Goal: Task Accomplishment & Management: Complete application form

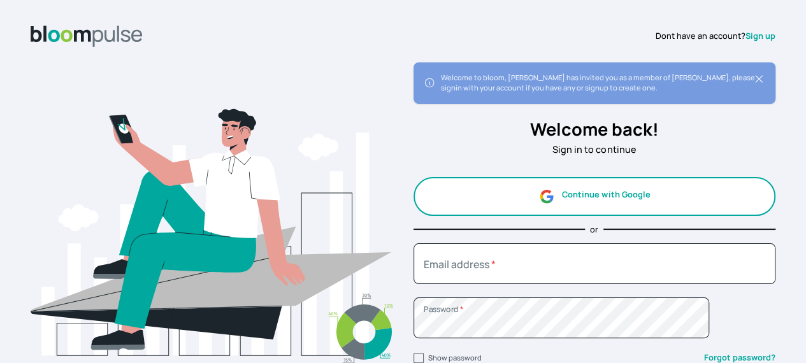
click at [746, 31] on link "Sign up" at bounding box center [761, 35] width 30 height 11
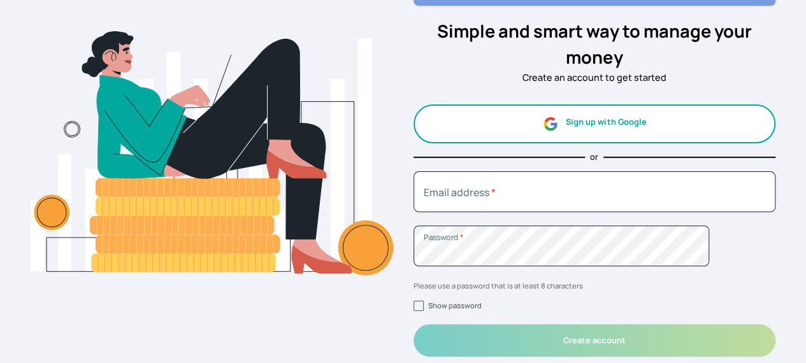
scroll to position [128, 1]
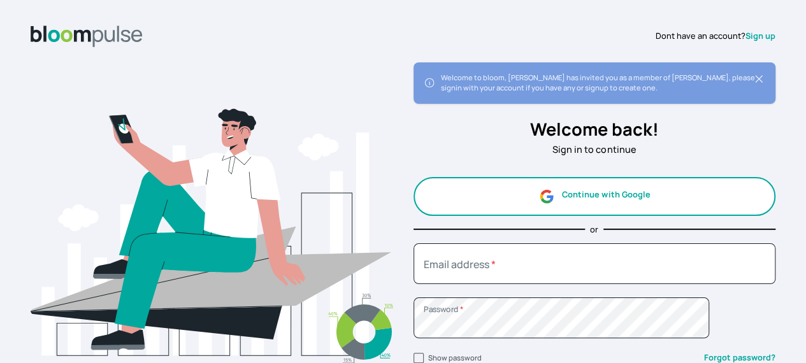
click at [746, 34] on link "Sign up" at bounding box center [761, 35] width 30 height 11
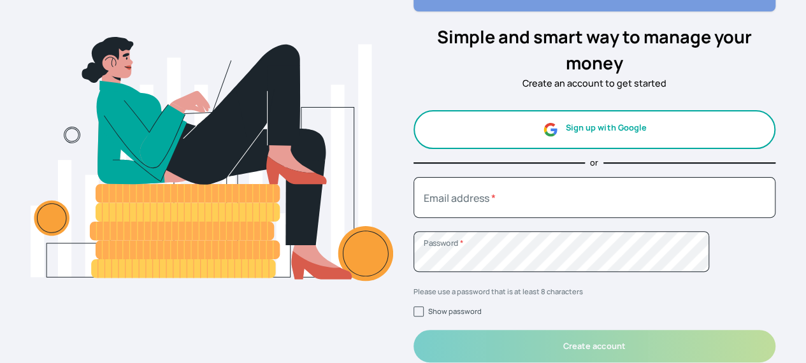
scroll to position [93, 10]
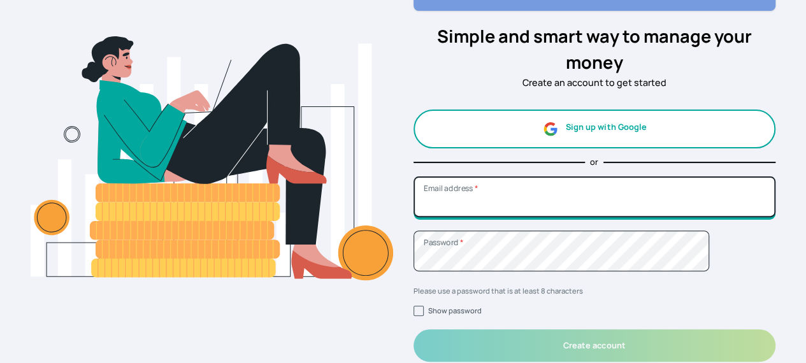
click at [537, 187] on input "Email address *" at bounding box center [595, 197] width 363 height 41
type input "uduak@atirira.com"
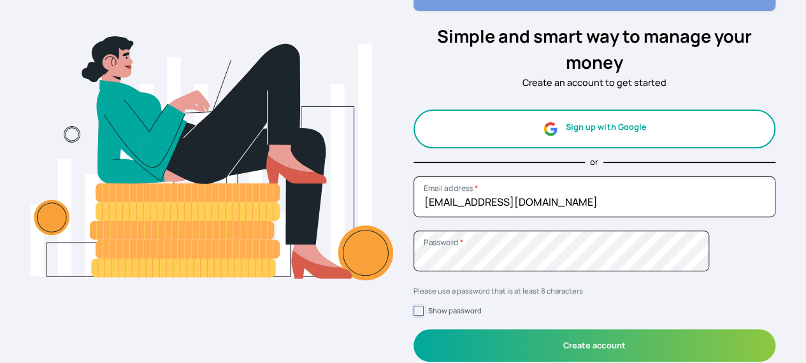
click at [414, 311] on input "Show password" at bounding box center [419, 311] width 10 height 10
checkbox input "true"
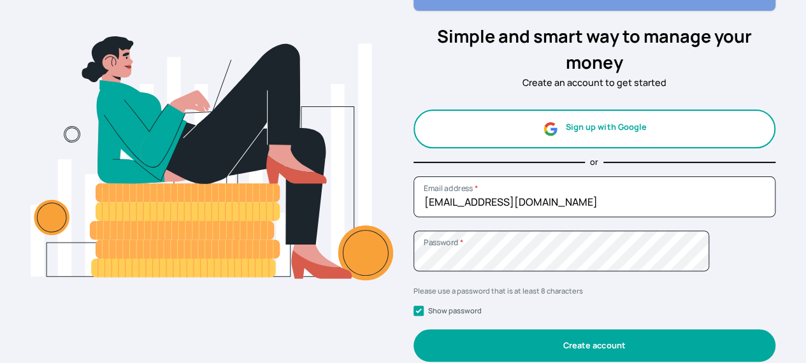
click at [464, 340] on button "Create account" at bounding box center [595, 345] width 363 height 32
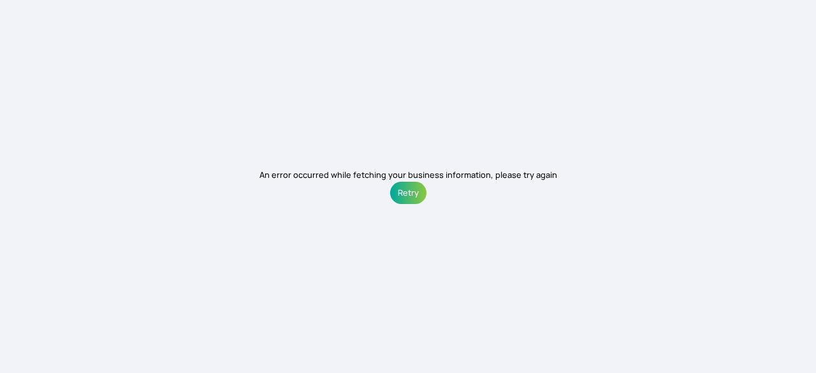
click at [408, 194] on button "Retry" at bounding box center [408, 193] width 36 height 22
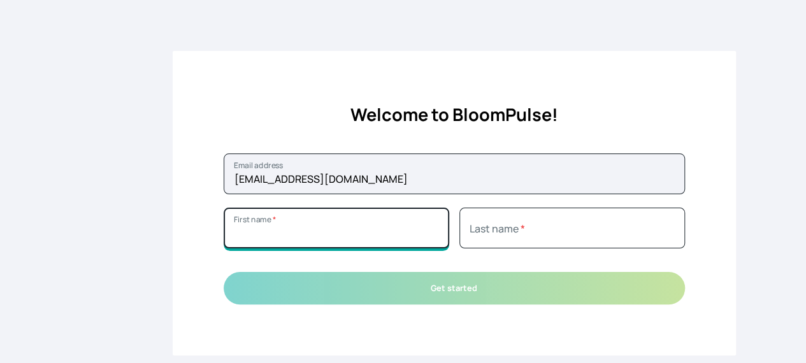
click at [426, 242] on input "First name *" at bounding box center [337, 228] width 226 height 41
type input "Uduak"
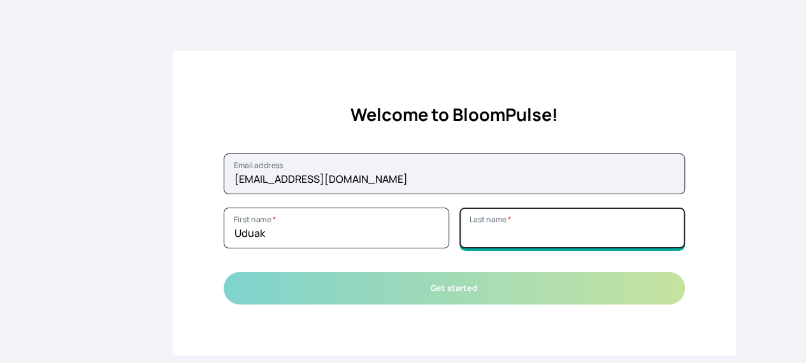
click at [496, 238] on input "Last name *" at bounding box center [572, 228] width 226 height 41
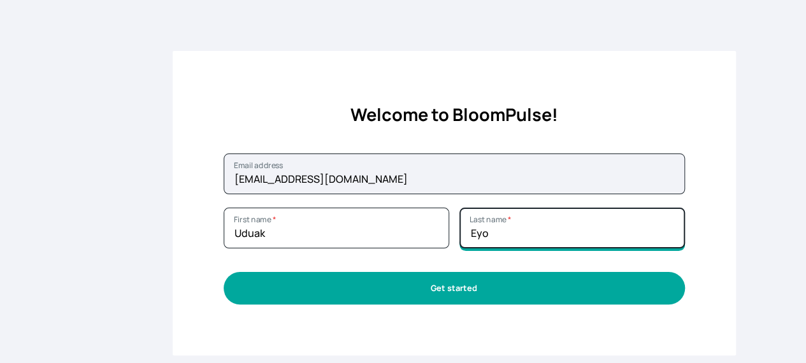
type input "Eyo"
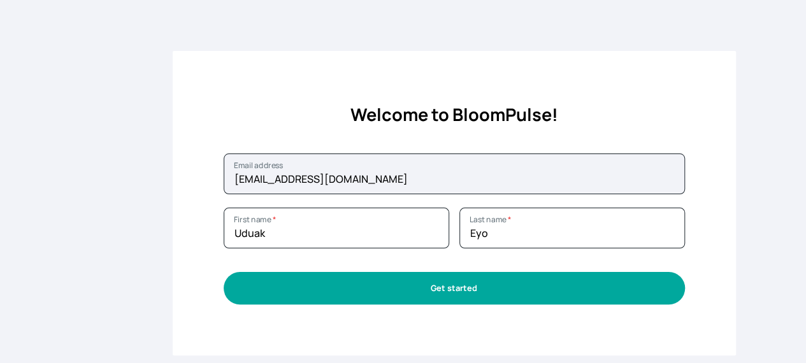
click at [465, 281] on button "Get started" at bounding box center [454, 288] width 461 height 32
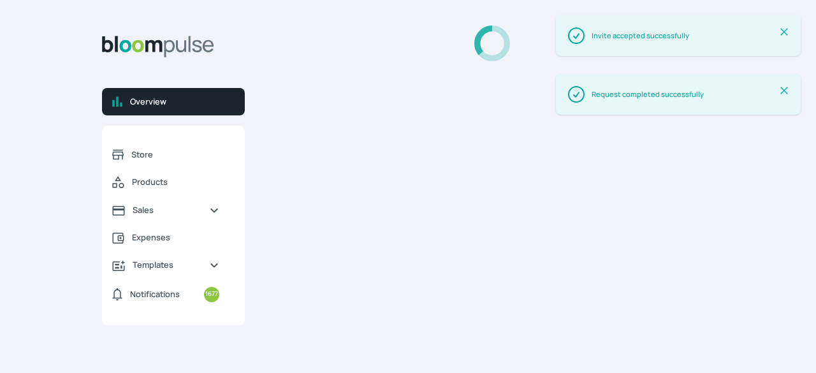
select select "2025"
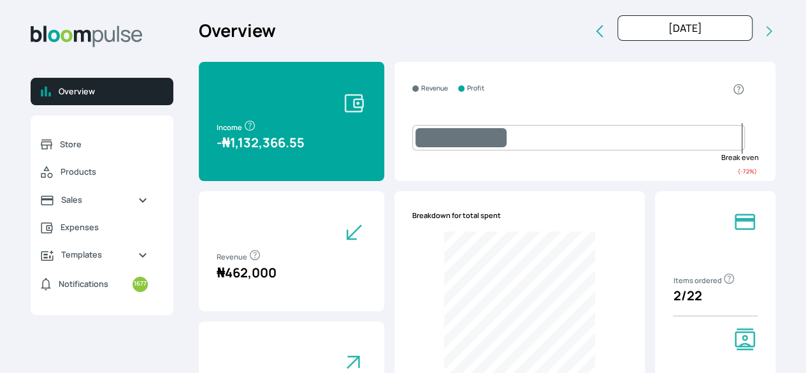
click at [766, 203] on div "Overview Store Products Sales Expenses Templates Notifications 1677 Atirira Add…" at bounding box center [403, 186] width 806 height 373
click at [289, 18] on div "Overview Store Products Sales Expenses Templates Notifications 1677 Atirira Add…" at bounding box center [403, 186] width 806 height 373
click at [148, 178] on span "Products" at bounding box center [104, 172] width 87 height 12
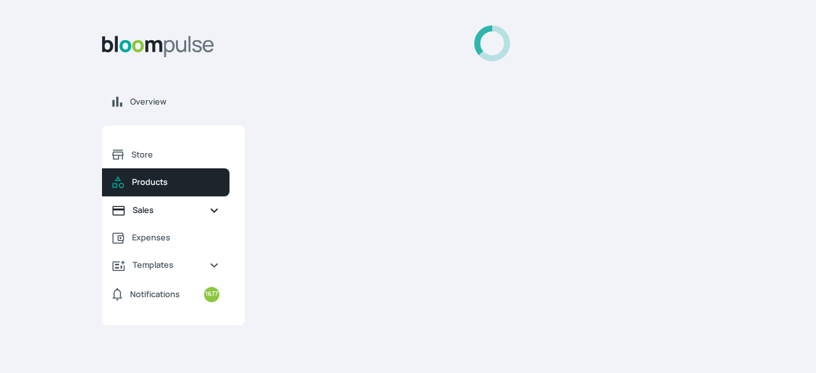
click at [162, 209] on span "Sales" at bounding box center [166, 210] width 66 height 12
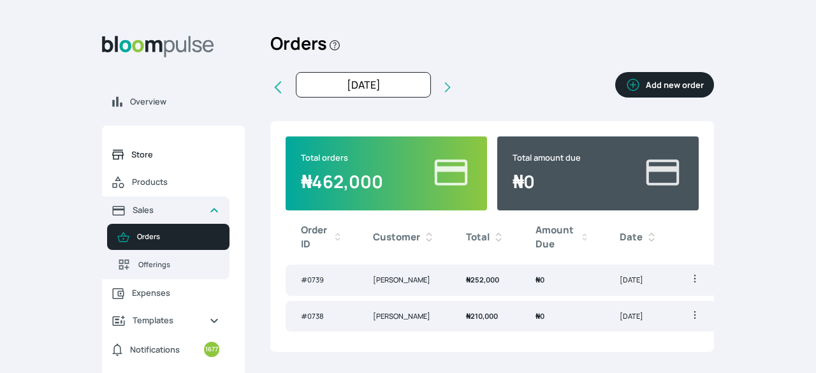
click at [147, 159] on span "Store" at bounding box center [175, 154] width 88 height 12
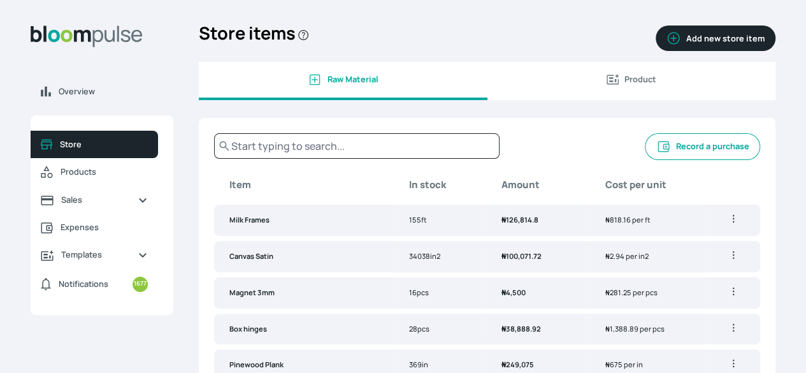
click at [645, 160] on button "Record a purchase" at bounding box center [702, 146] width 115 height 27
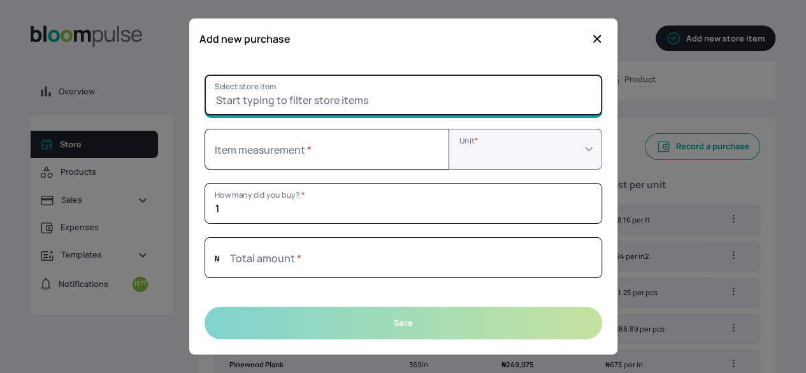
click at [403, 105] on input "Select store item" at bounding box center [404, 95] width 398 height 41
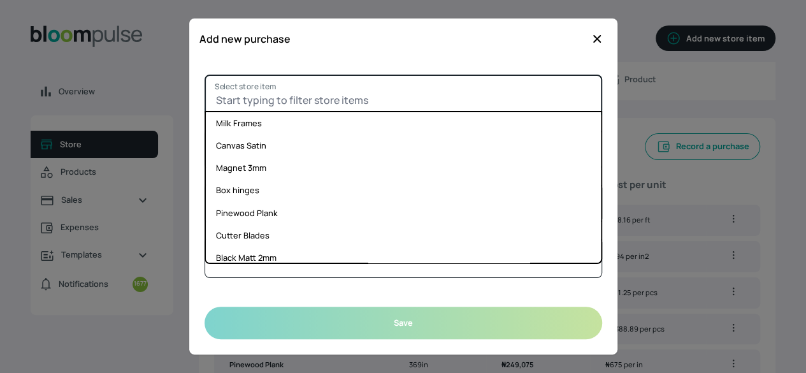
click at [370, 92] on input "Select store item" at bounding box center [404, 95] width 398 height 41
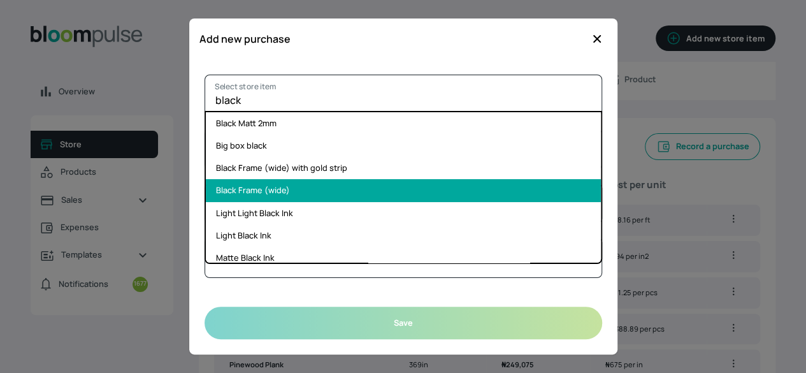
click at [391, 192] on li "Black Frame (wide)" at bounding box center [403, 190] width 395 height 22
type input "Black Frame (wide)"
select select "FOOT"
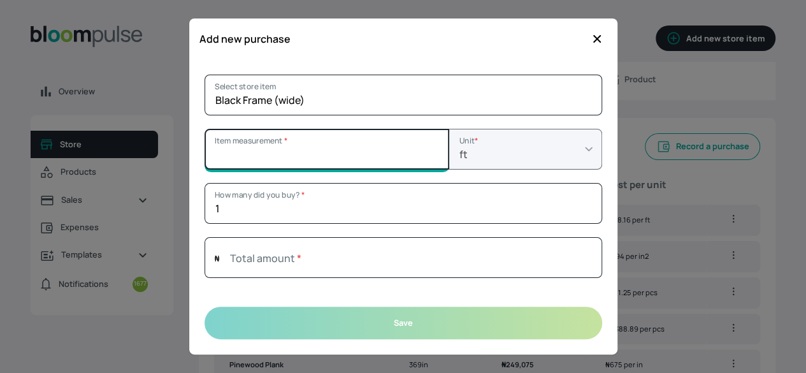
click at [292, 150] on input "Item measurement *" at bounding box center [327, 149] width 245 height 41
click at [410, 160] on input "Item measurement *" at bounding box center [327, 149] width 245 height 41
type input "1"
click at [431, 159] on input "1" at bounding box center [327, 149] width 245 height 41
click at [358, 158] on input "1" at bounding box center [327, 149] width 245 height 41
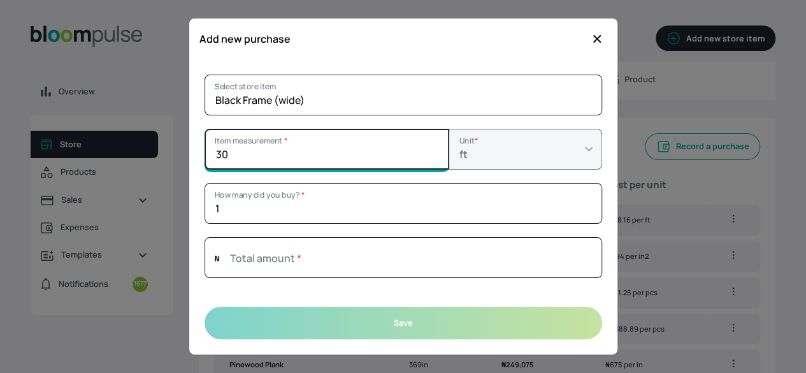
type input "30"
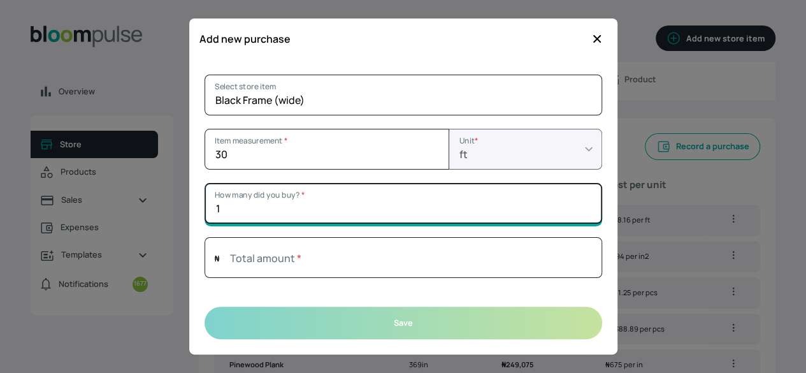
click at [232, 213] on input "1" at bounding box center [404, 203] width 398 height 41
type input "6"
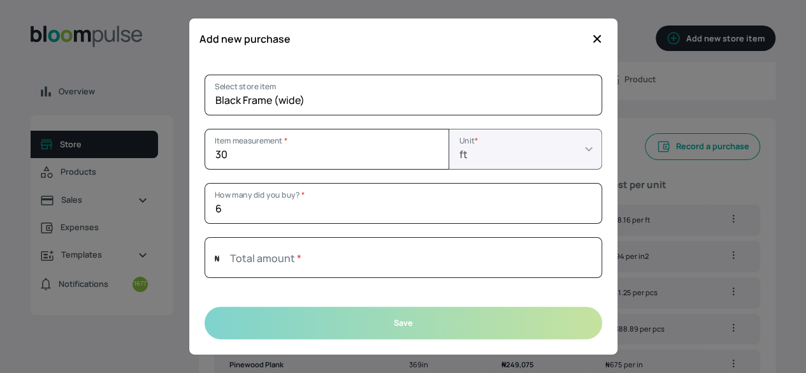
click at [756, 226] on div at bounding box center [403, 186] width 806 height 373
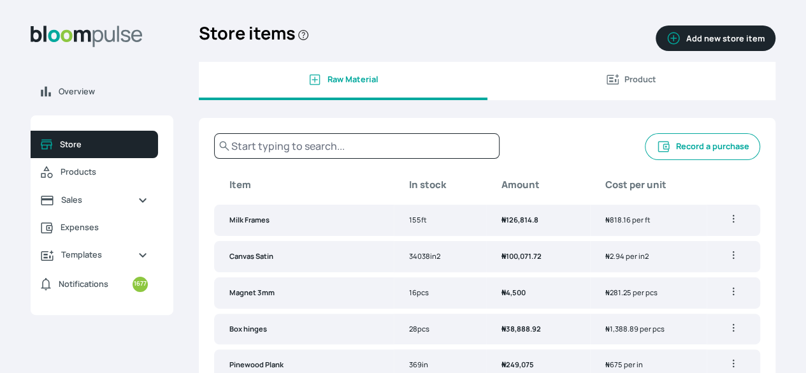
click at [645, 159] on button "Record a purchase" at bounding box center [702, 146] width 115 height 27
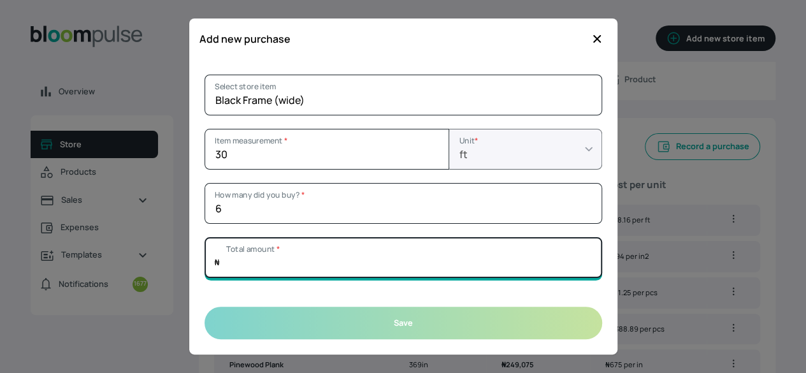
click at [252, 262] on input "Total amount *" at bounding box center [404, 257] width 398 height 41
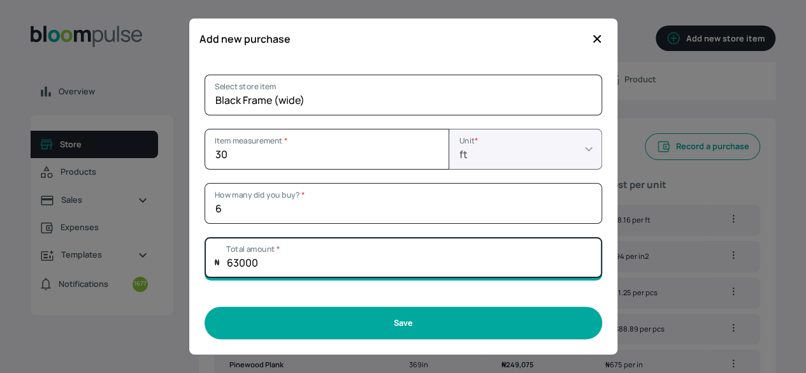
type input "63000"
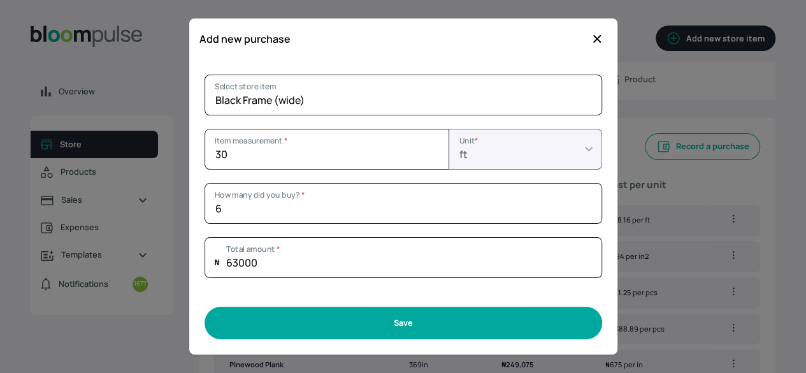
click at [432, 319] on button "Save" at bounding box center [404, 322] width 398 height 32
type input "1"
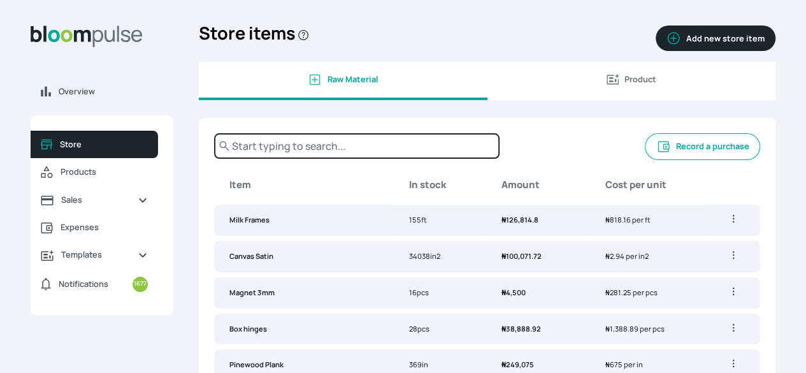
click at [461, 159] on input "text" at bounding box center [356, 145] width 285 height 25
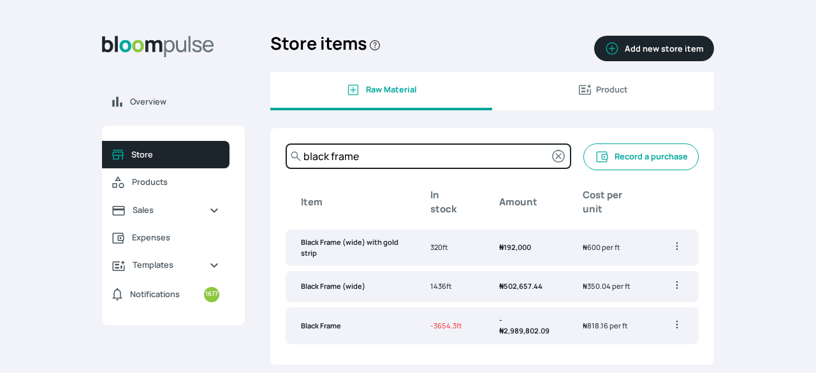
type input "black frame"
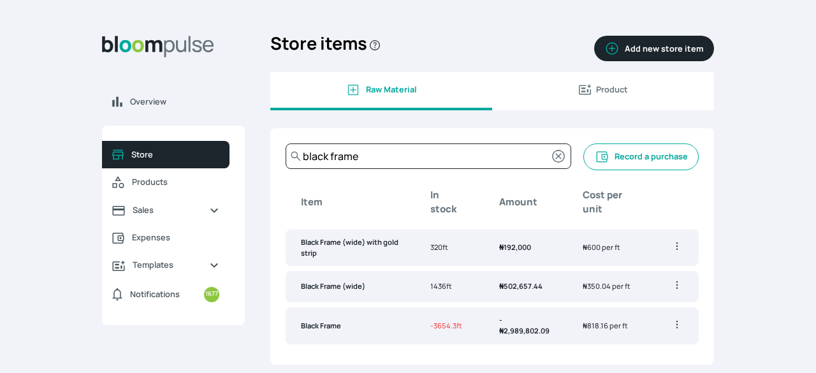
click at [549, 299] on td "₦ 502,657.44" at bounding box center [525, 286] width 83 height 31
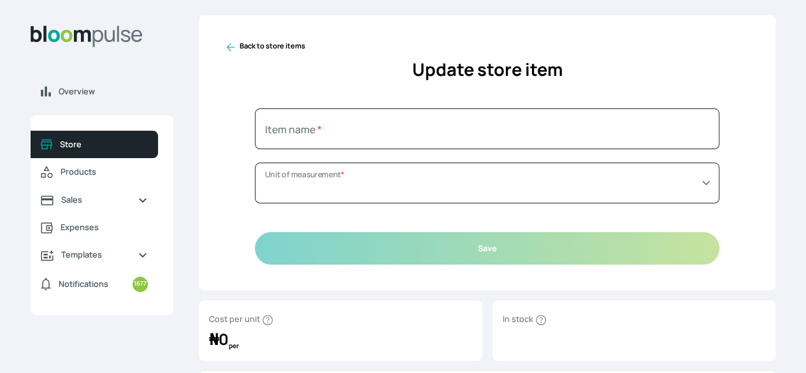
type input "Black Frame (wide)"
select select "FOOT"
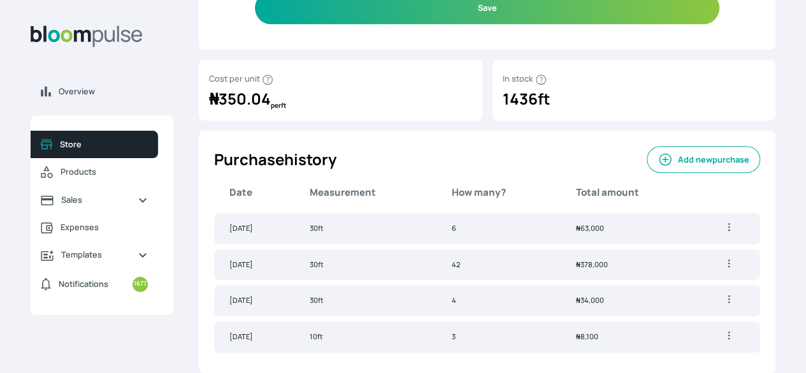
scroll to position [280, 0]
click at [146, 158] on link "Store" at bounding box center [94, 144] width 127 height 27
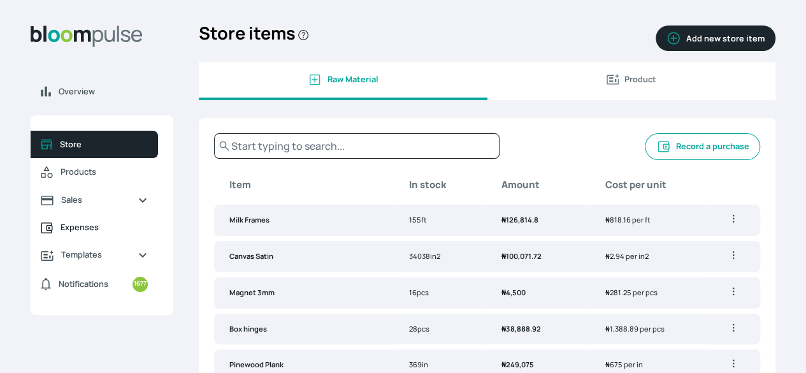
click at [148, 233] on span "Expenses" at bounding box center [104, 227] width 87 height 12
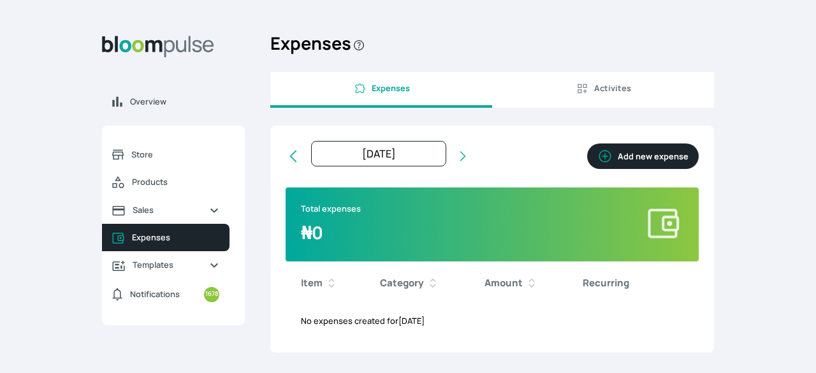
click at [647, 158] on button "Add new expense" at bounding box center [643, 155] width 112 height 25
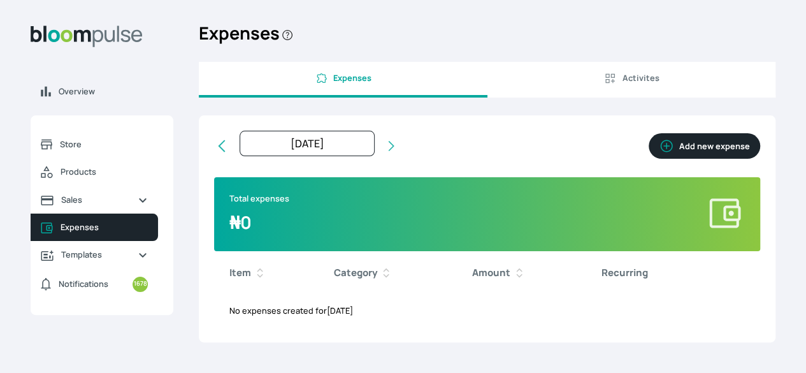
select select "[DATE]T00:00:00Z"
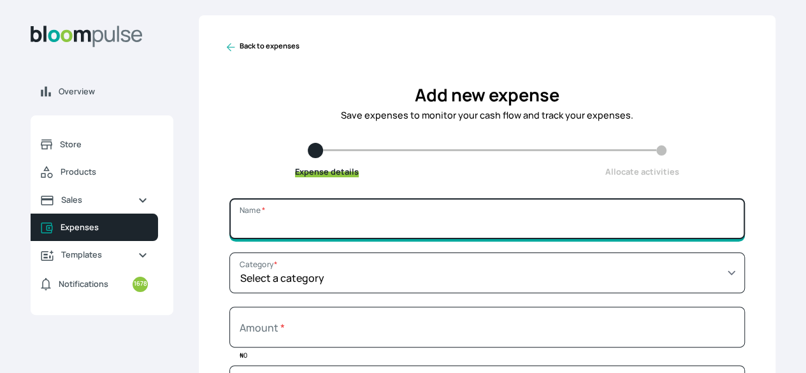
click at [497, 235] on input "Name *" at bounding box center [486, 218] width 515 height 41
type input "Joining Pins"
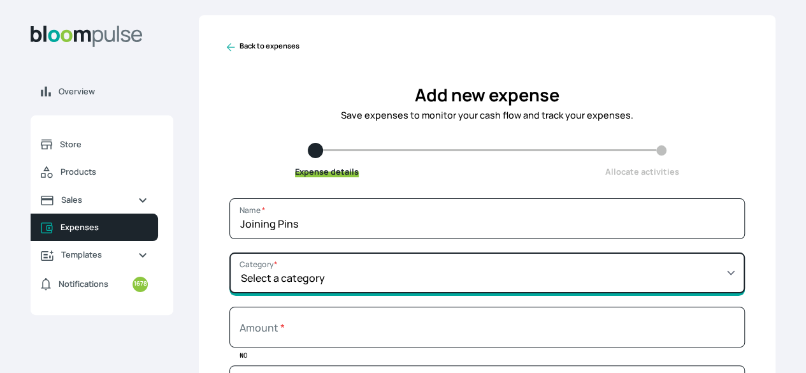
click at [566, 283] on select "Select a category SALARY RENT MARKETING TOOLS & EQUIPMENTS UTILITY BILLS OTHER" at bounding box center [486, 272] width 515 height 41
select select "TOOLS & EQUIPMENTS"
click at [321, 262] on select "Select a category SALARY RENT MARKETING TOOLS & EQUIPMENTS UTILITY BILLS OTHER" at bounding box center [486, 272] width 515 height 41
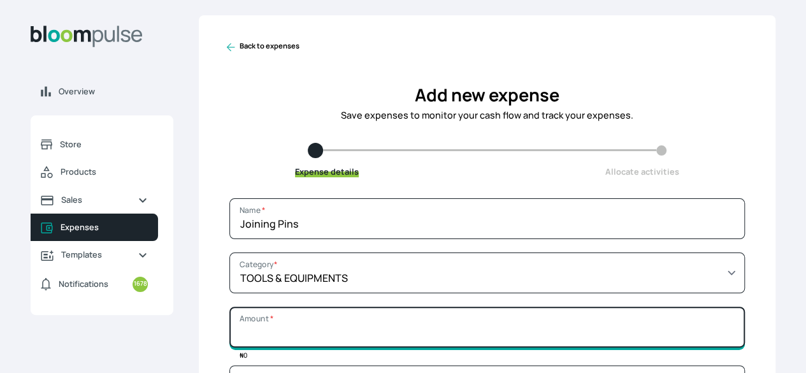
click at [489, 340] on input "Amount *" at bounding box center [486, 326] width 515 height 41
type input "12000"
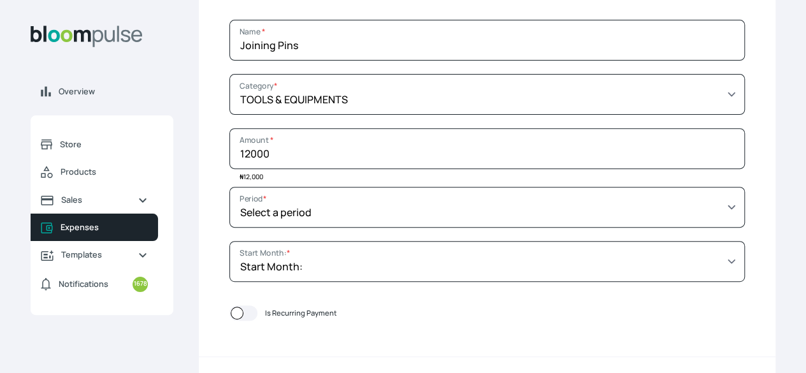
scroll to position [204, 0]
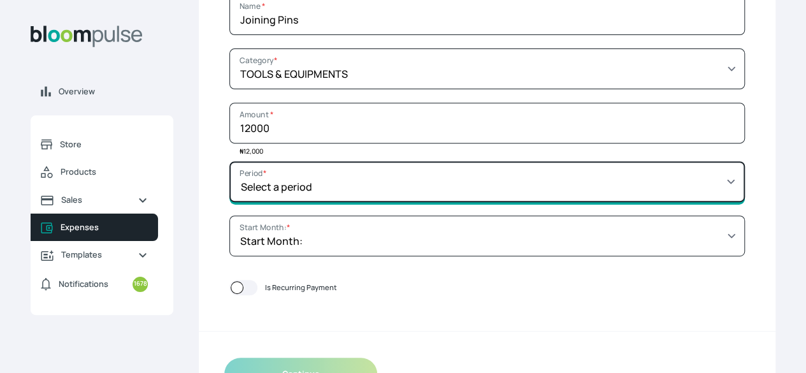
click at [637, 202] on select "Select a period 1 month 3 months 6 months 9 months 1 year 2 years 3 years 4 yea…" at bounding box center [486, 181] width 515 height 41
select select "THREE_MONTHS"
click at [321, 171] on select "Select a period 1 month 3 months 6 months 9 months 1 year 2 years 3 years 4 yea…" at bounding box center [486, 181] width 515 height 41
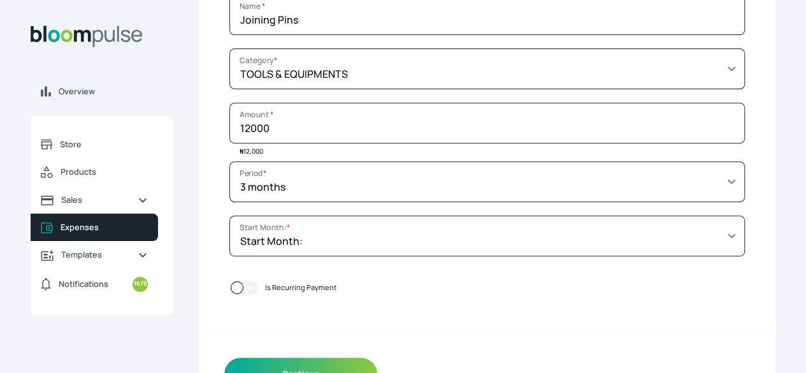
click at [257, 295] on div at bounding box center [243, 287] width 28 height 15
click at [229, 288] on input "Is Recurring Payment" at bounding box center [229, 287] width 1 height 1
click at [257, 295] on div at bounding box center [243, 287] width 28 height 15
click at [229, 288] on input "Is Recurring Payment" at bounding box center [229, 287] width 1 height 1
checkbox input "false"
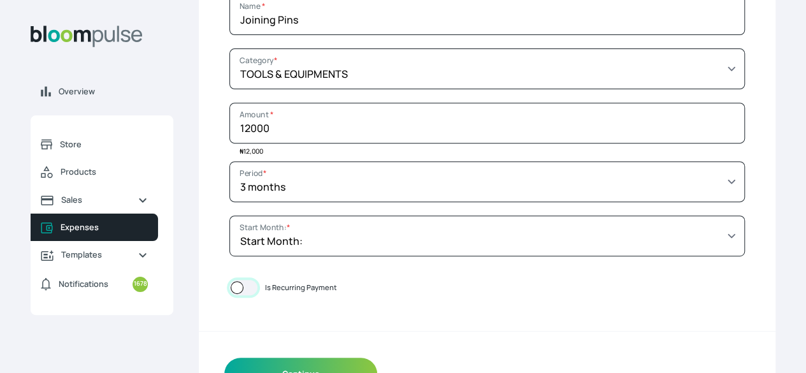
scroll to position [256, 0]
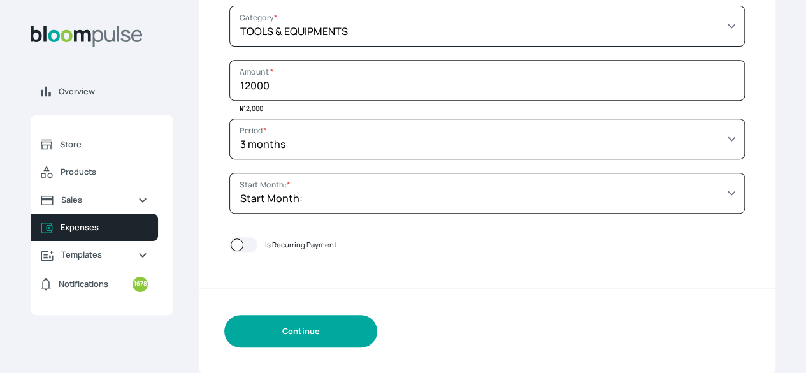
click at [354, 332] on button "Continue" at bounding box center [300, 331] width 153 height 32
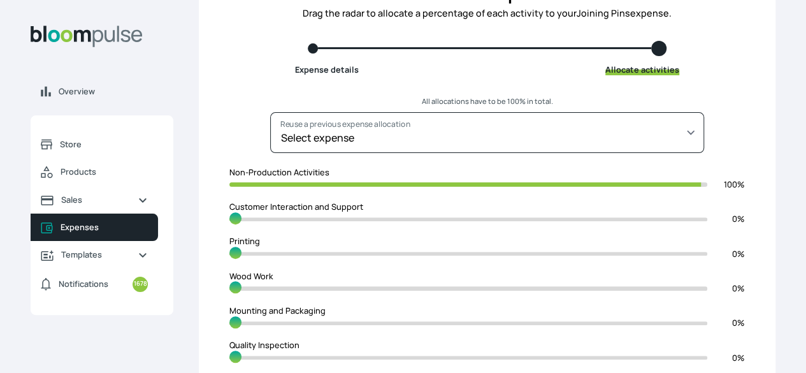
scroll to position [213, 0]
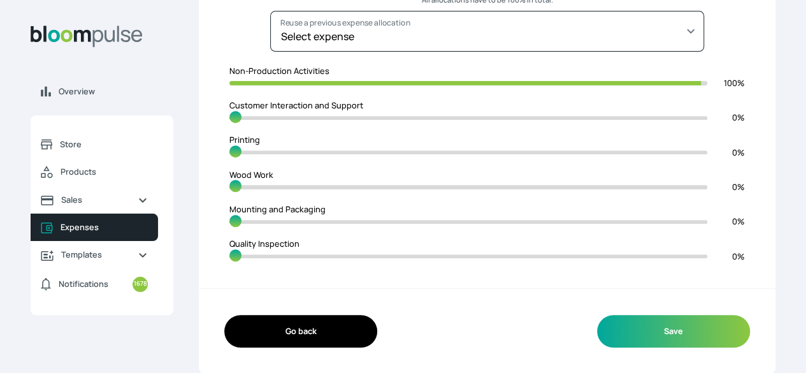
type input "95"
type input "5"
type input "93"
type input "7"
type input "91"
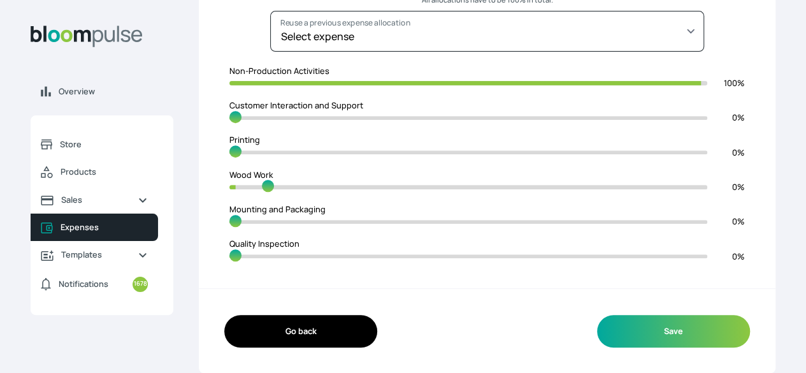
type input "9"
type input "88"
type input "12"
type input "85"
type input "15"
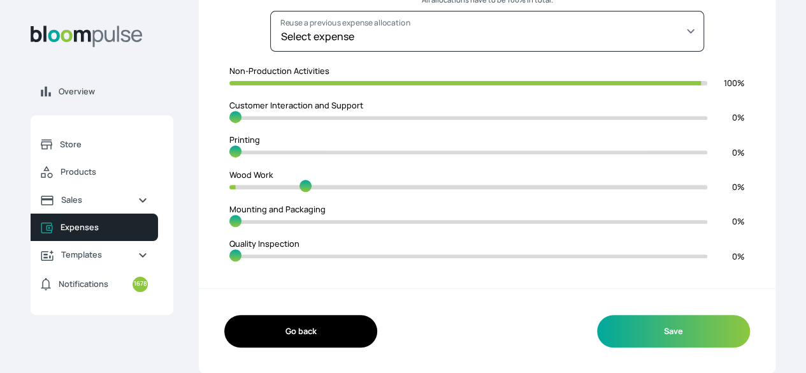
type input "78"
type input "22"
type input "76"
type input "24"
type input "16"
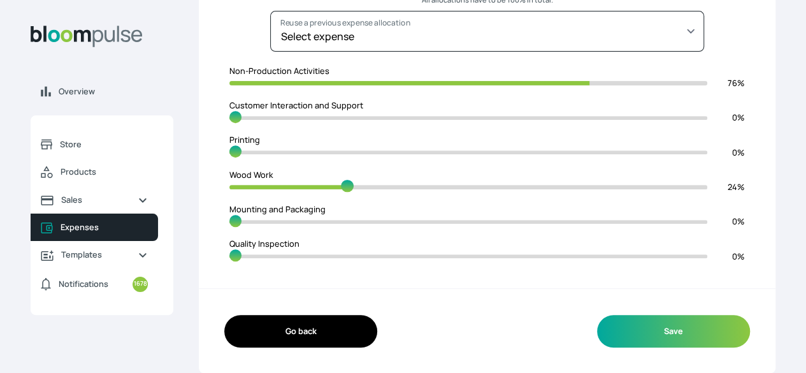
type input "84"
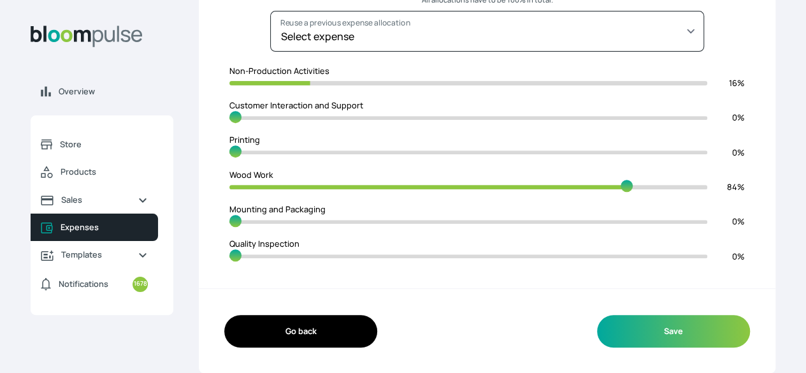
type input "0"
type input "100"
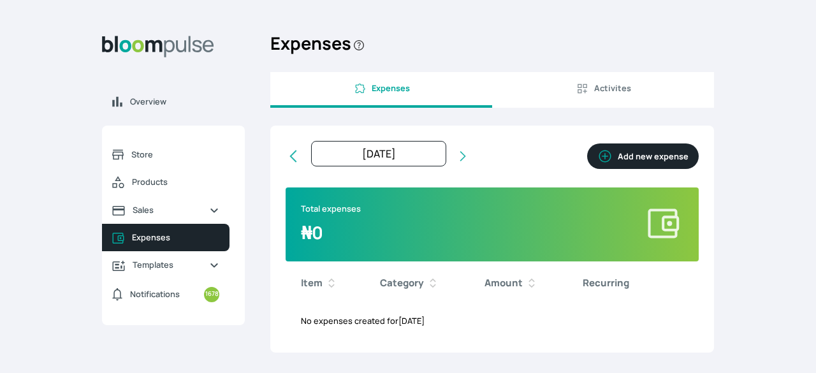
click at [652, 161] on button "Add new expense" at bounding box center [643, 155] width 112 height 25
select select "[DATE]T00:00:00Z"
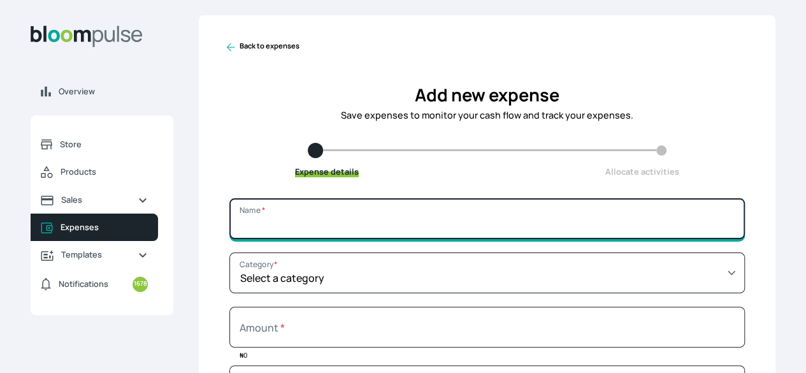
click at [539, 231] on input "Name *" at bounding box center [486, 218] width 515 height 41
type input "Joining Pins"
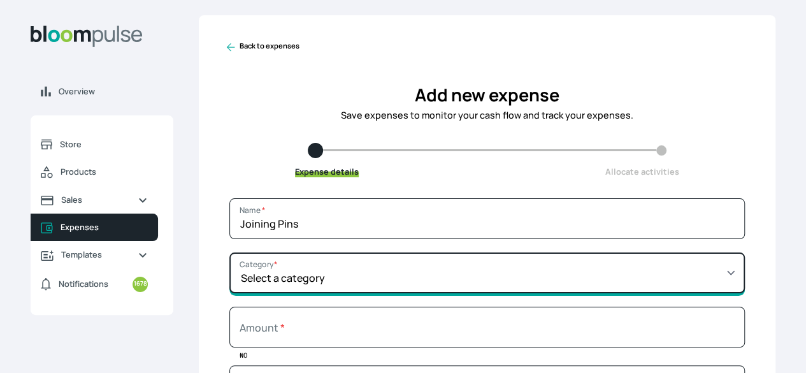
click at [545, 284] on select "Select a category SALARY RENT MARKETING TOOLS & EQUIPMENTS UTILITY BILLS OTHER" at bounding box center [486, 272] width 515 height 41
select select "TOOLS & EQUIPMENTS"
click at [321, 262] on select "Select a category SALARY RENT MARKETING TOOLS & EQUIPMENTS UTILITY BILLS OTHER" at bounding box center [486, 272] width 515 height 41
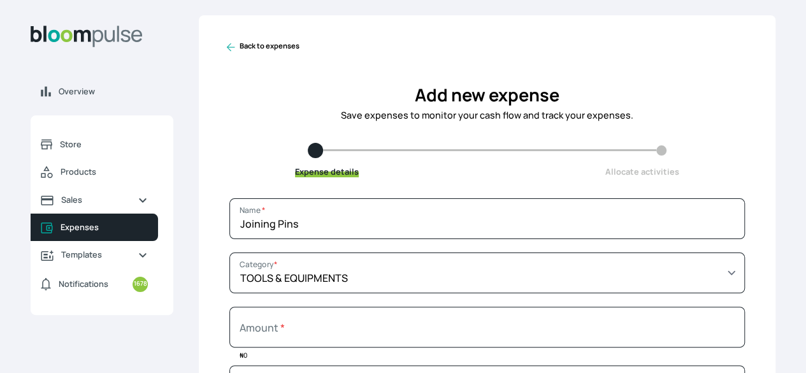
click at [237, 54] on icon at bounding box center [230, 47] width 13 height 13
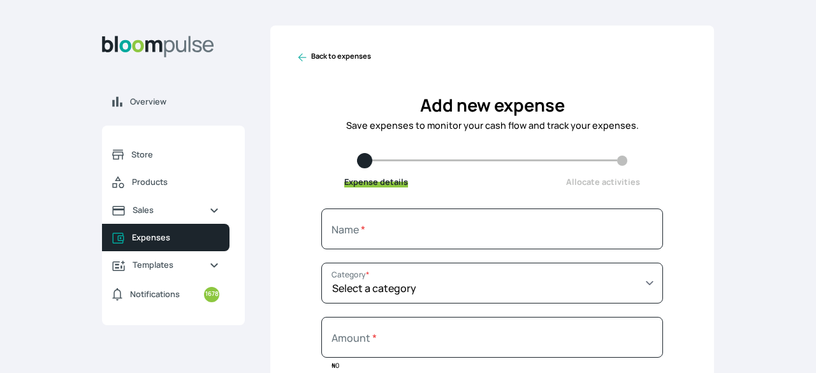
select select "[DATE]T00:00:00Z"
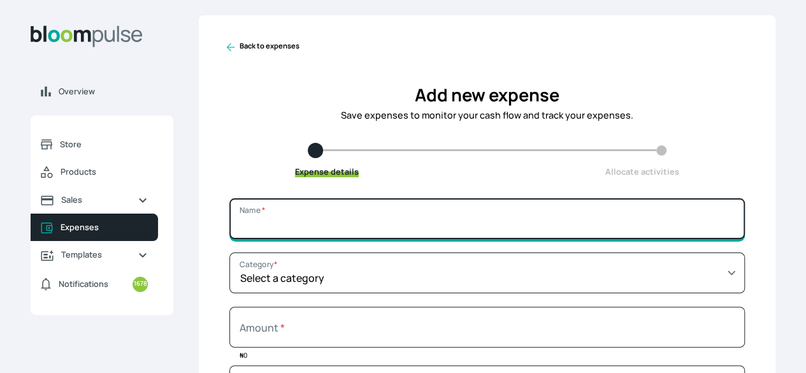
click at [556, 238] on input "Name *" at bounding box center [486, 218] width 515 height 41
type input "Joining Pins"
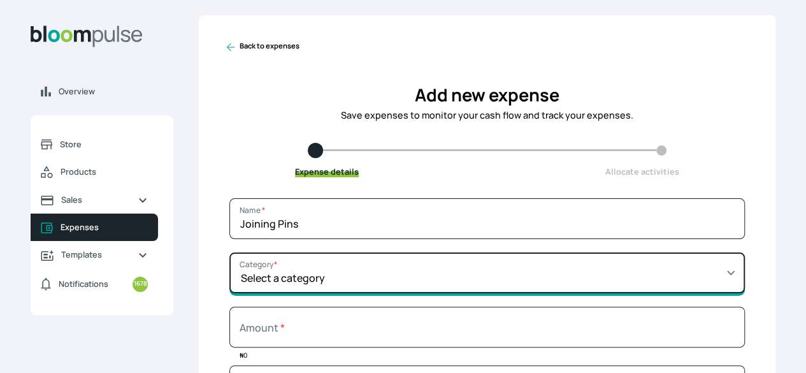
click at [428, 291] on select "Select a category SALARY RENT MARKETING TOOLS & EQUIPMENTS UTILITY BILLS OTHER" at bounding box center [486, 272] width 515 height 41
select select "TOOLS & EQUIPMENTS"
click at [321, 262] on select "Select a category SALARY RENT MARKETING TOOLS & EQUIPMENTS UTILITY BILLS OTHER" at bounding box center [486, 272] width 515 height 41
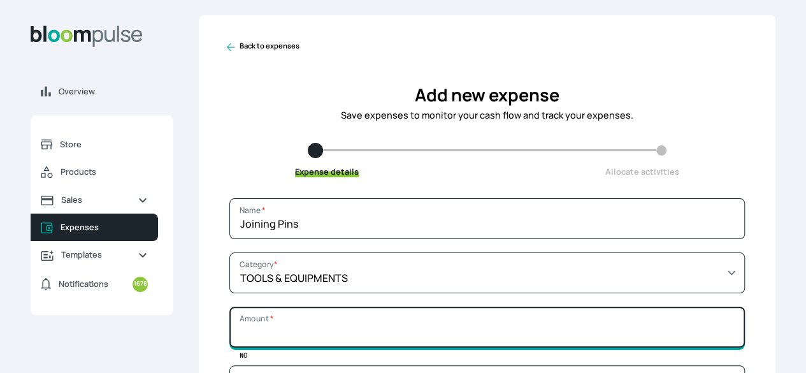
click at [397, 345] on input "Amount *" at bounding box center [486, 326] width 515 height 41
type input "12000"
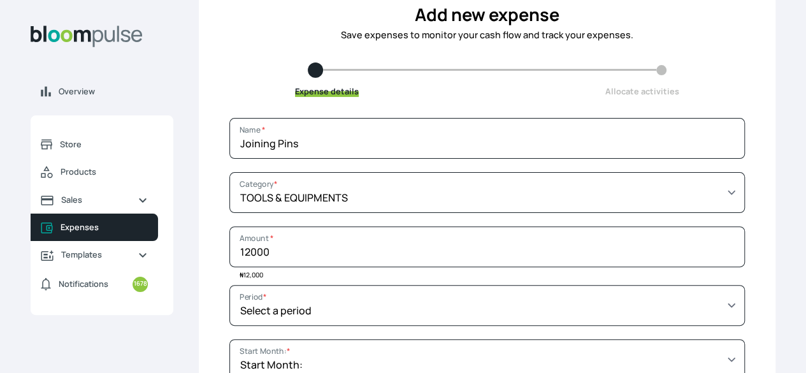
scroll to position [77, 0]
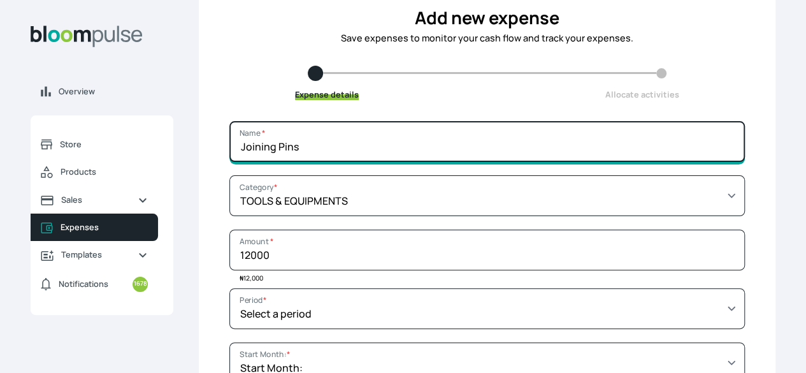
click at [415, 159] on input "Joining Pins" at bounding box center [486, 141] width 515 height 41
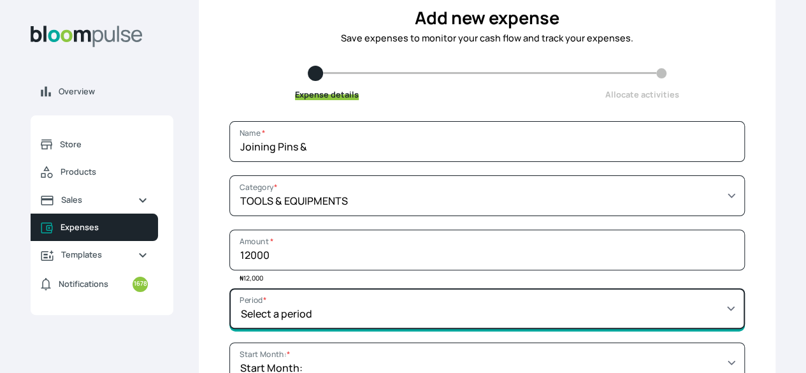
click at [477, 320] on select "Select a period 1 month 3 months 6 months 9 months 1 year 2 years 3 years 4 yea…" at bounding box center [486, 308] width 515 height 41
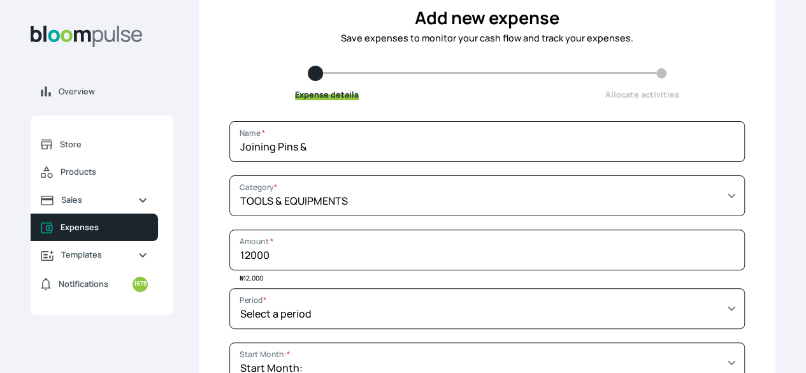
click at [486, 97] on div "Expense details Allocate activities" at bounding box center [487, 83] width 577 height 35
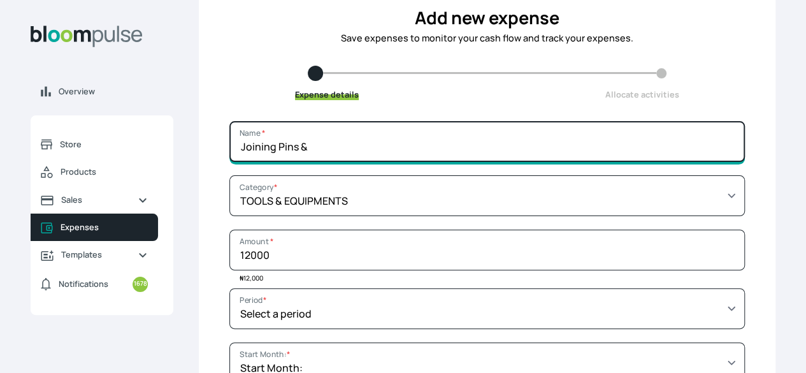
click at [449, 160] on input "Joining Pins &" at bounding box center [486, 141] width 515 height 41
type input "Joining Pins & Screws"
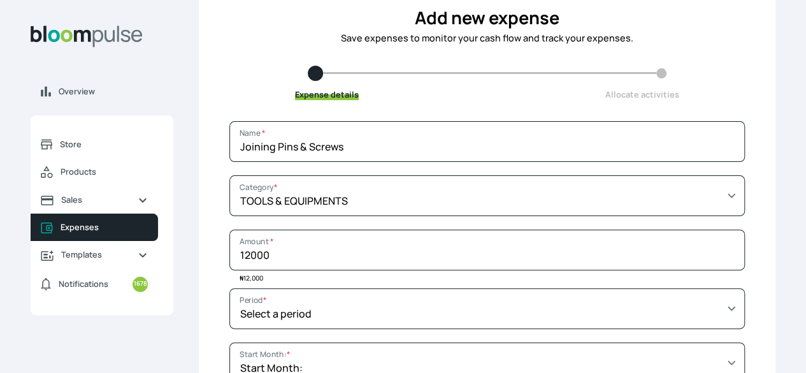
click at [665, 305] on form "Joining Pins & Screws Name * Select a category SALARY RENT MARKETING TOOLS & EQ…" at bounding box center [487, 332] width 577 height 422
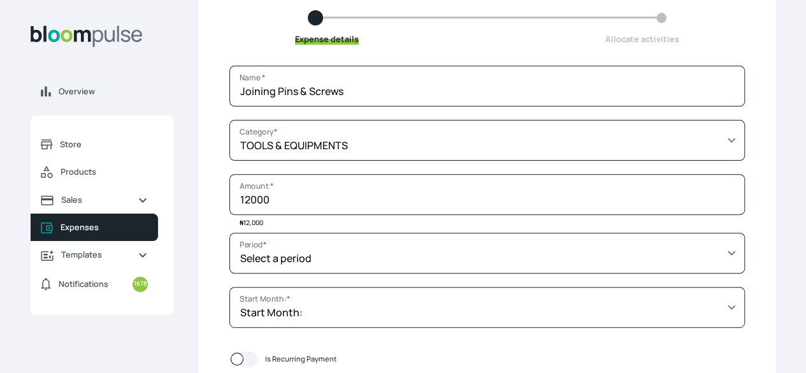
scroll to position [154, 0]
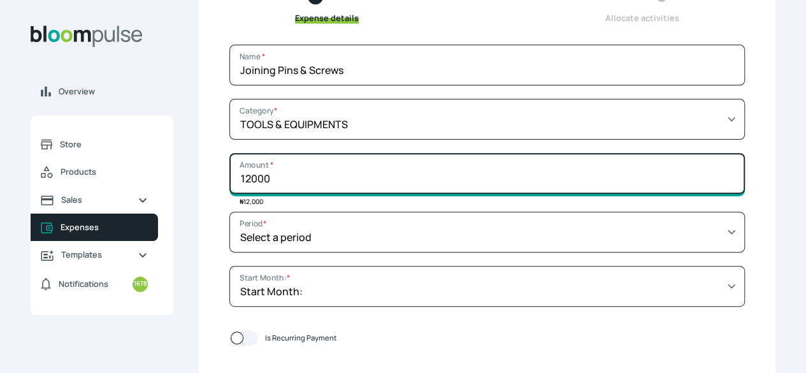
click at [440, 194] on input "12000" at bounding box center [486, 173] width 515 height 41
type input "1"
type input "22000"
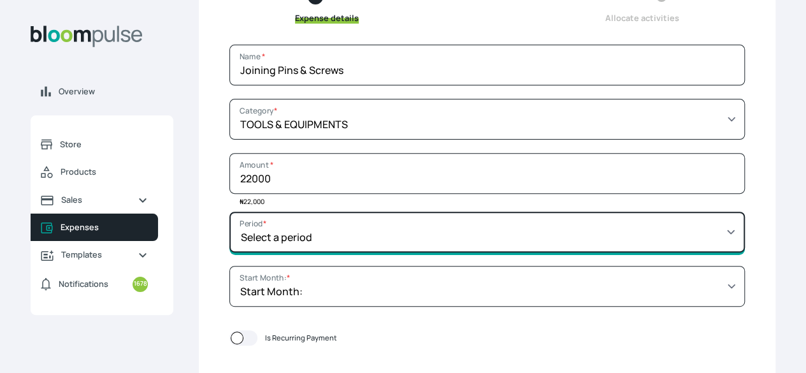
click at [492, 250] on select "Select a period 1 month 3 months 6 months 9 months 1 year 2 years 3 years 4 yea…" at bounding box center [486, 232] width 515 height 41
select select "THREE_MONTHS"
click at [321, 220] on select "Select a period 1 month 3 months 6 months 9 months 1 year 2 years 3 years 4 yea…" at bounding box center [486, 232] width 515 height 41
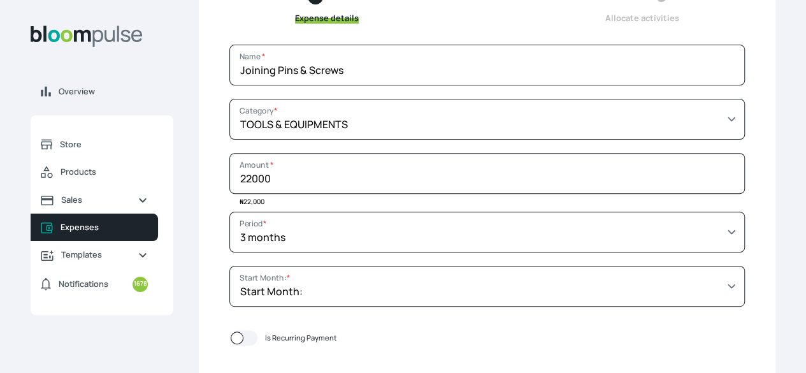
click at [458, 320] on div "Start Month: Jan 2021 Feb 2021 Mar 2021 Apr 2021 May 2021 Jun 2021 Jul 2021 Aug…" at bounding box center [486, 293] width 515 height 54
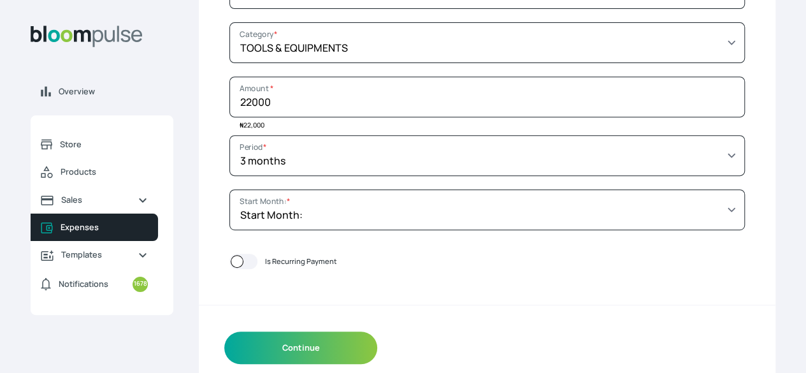
scroll to position [256, 0]
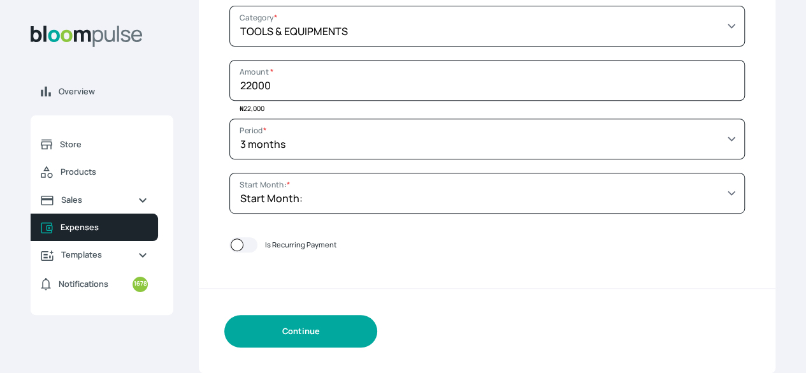
click at [377, 327] on button "Continue" at bounding box center [300, 331] width 153 height 32
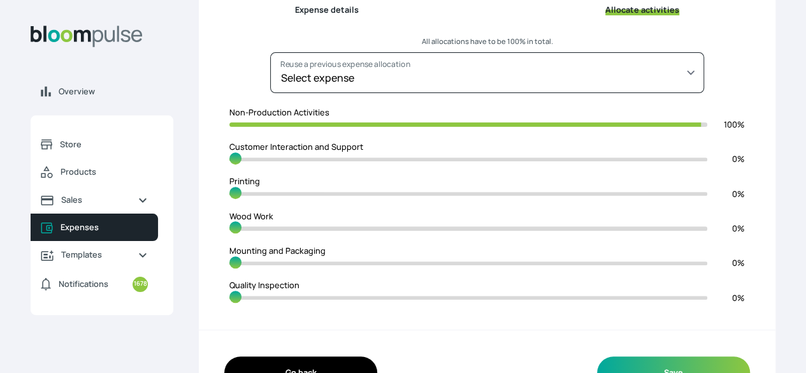
scroll to position [204, 0]
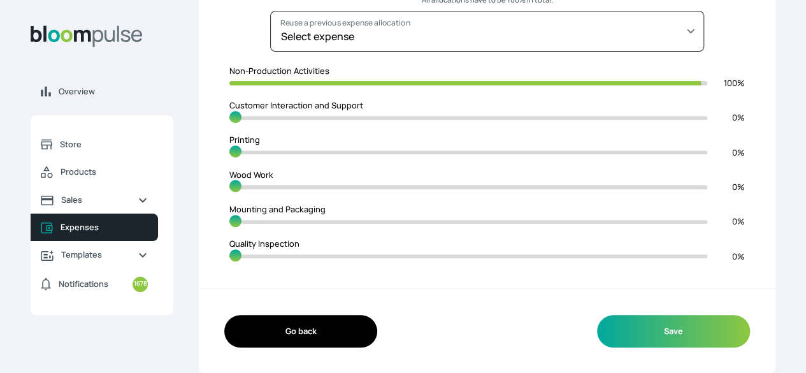
type input "99"
type input "1"
type input "98"
type input "2"
type input "97"
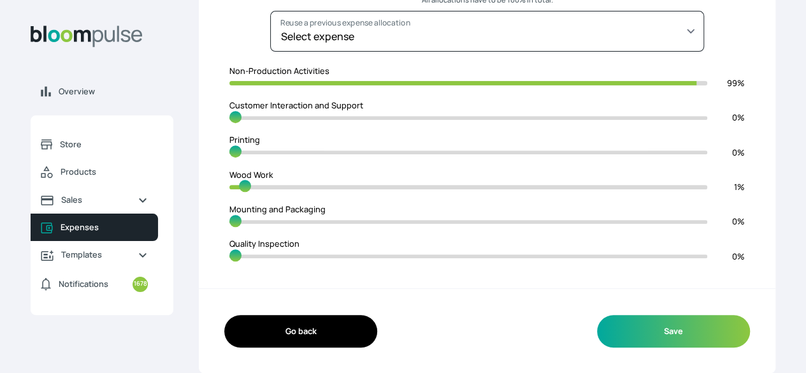
type input "3"
type input "96"
type input "4"
type input "95"
type input "5"
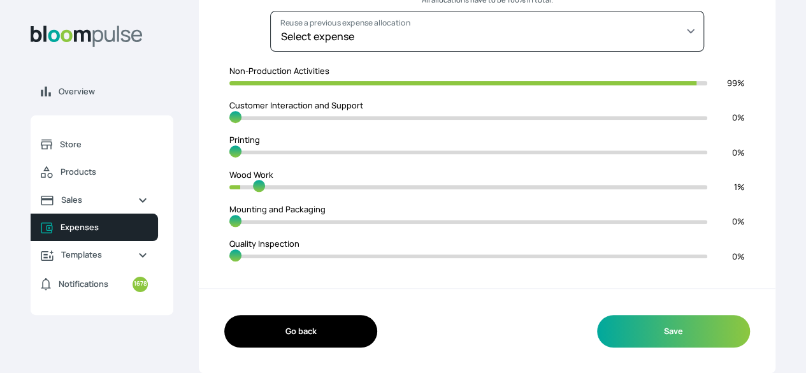
type input "94"
type input "6"
type input "93"
type input "7"
type input "92"
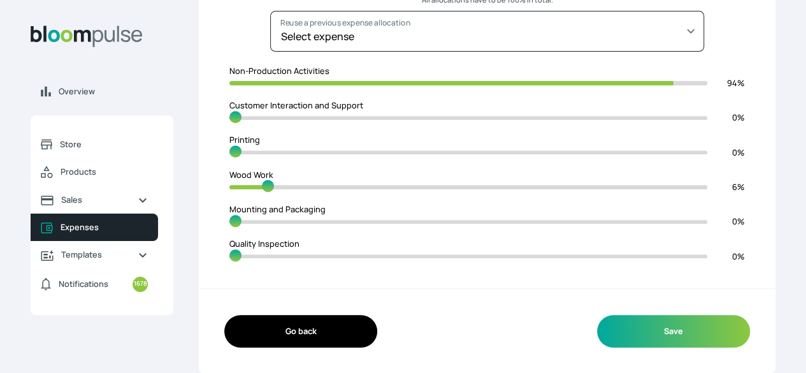
type input "8"
type input "91"
type input "9"
type input "89"
type input "11"
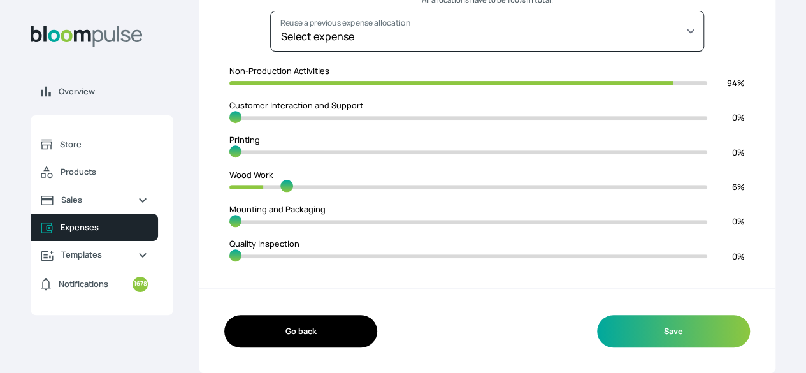
type input "88"
type input "12"
type input "87"
type input "13"
type input "86"
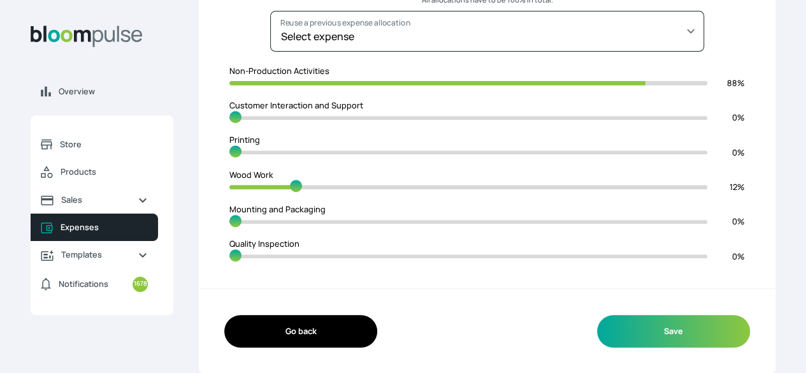
type input "14"
type input "85"
type input "15"
type input "84"
type input "16"
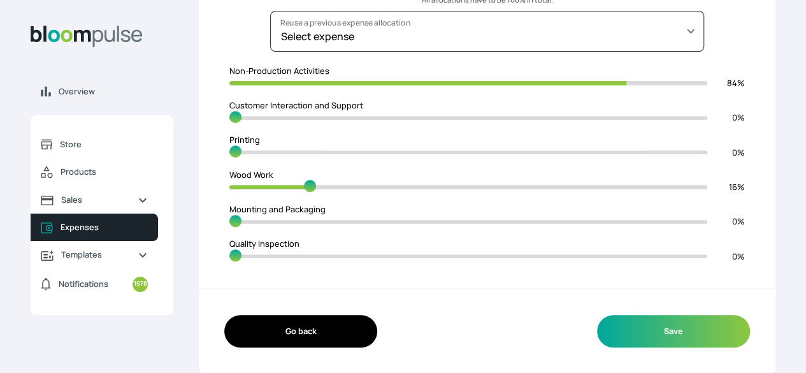
type input "83"
type input "17"
type input "82"
type input "18"
type input "81"
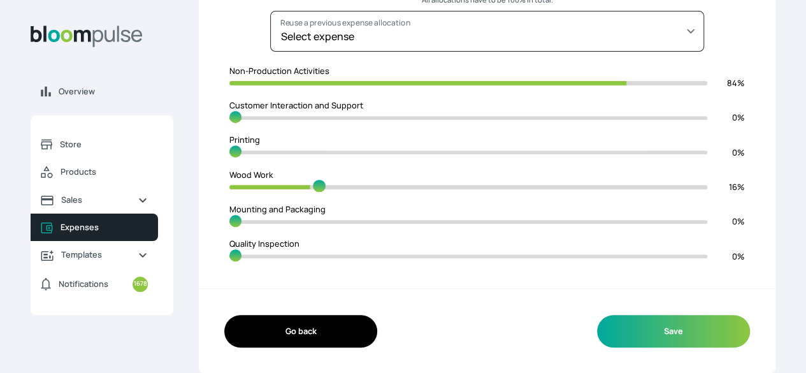
type input "19"
type input "80"
type input "20"
type input "79"
type input "21"
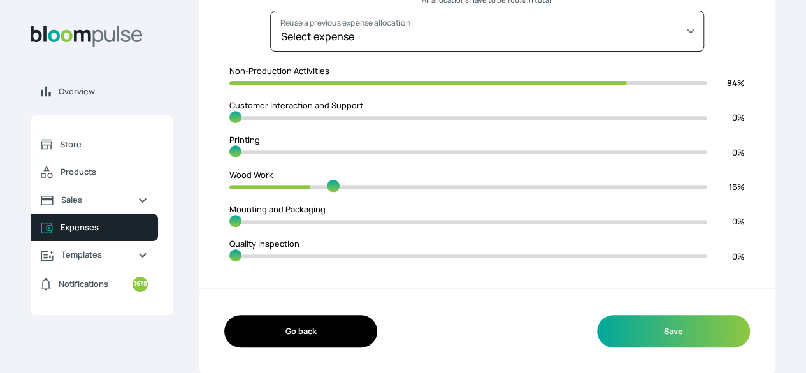
type input "78"
type input "22"
type input "76"
type input "24"
type input "74"
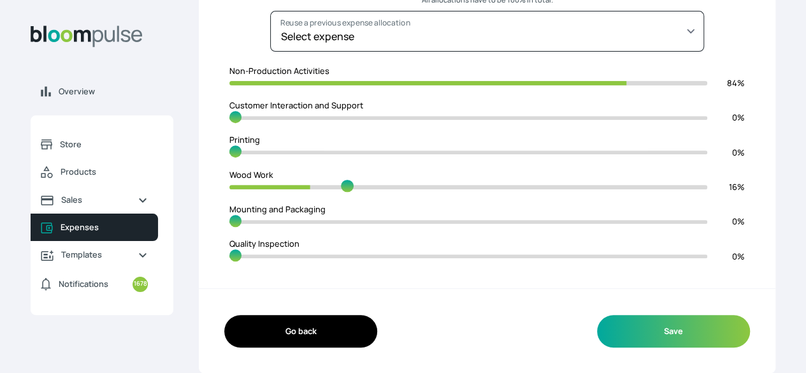
type input "26"
type input "72"
type input "28"
type input "70"
type input "30"
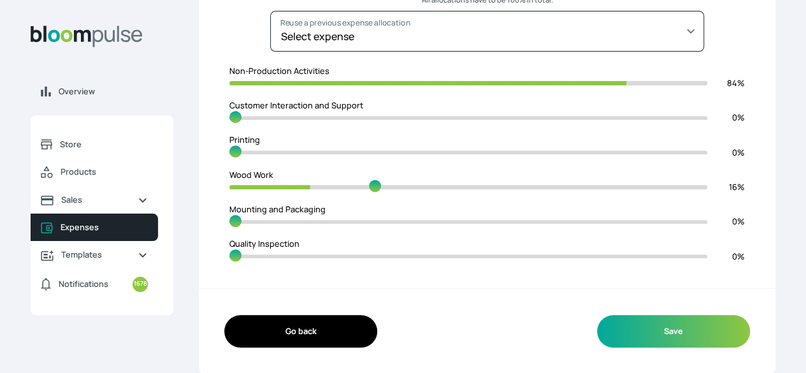
type input "68"
type input "32"
type input "67"
type input "33"
type input "66"
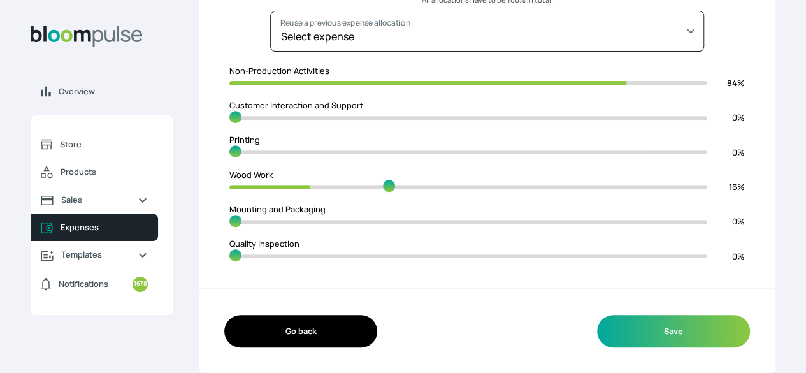
type input "34"
type input "65"
type input "35"
type input "64"
type input "36"
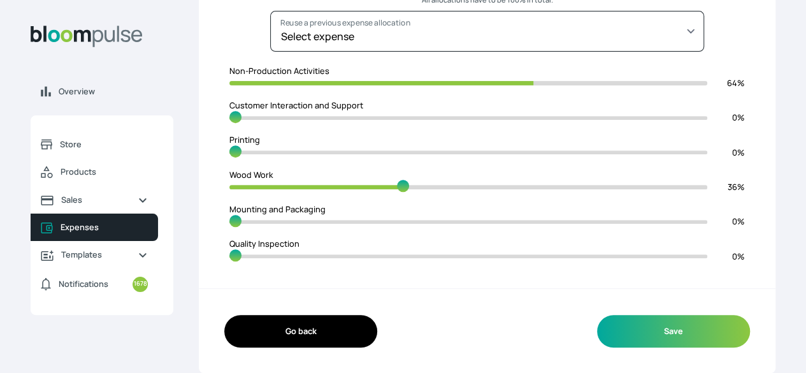
type input "63"
type input "37"
type input "62"
type input "38"
type input "61"
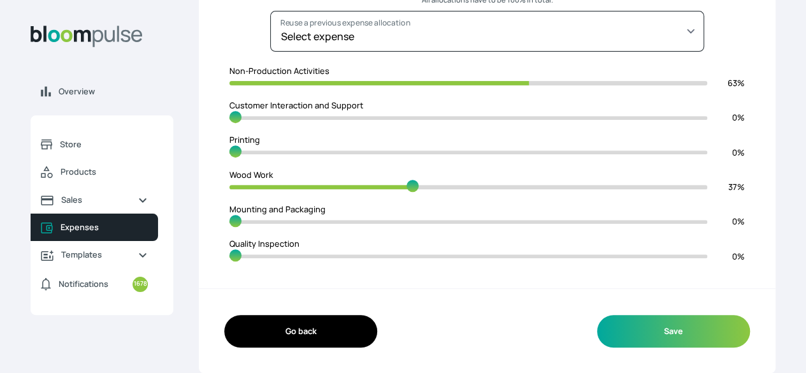
type input "39"
type input "60"
type input "40"
type input "59"
type input "41"
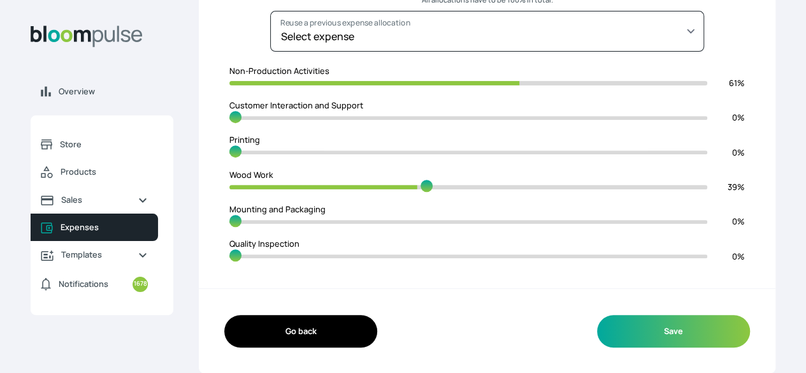
type input "57"
type input "43"
type input "55"
type input "45"
type input "54"
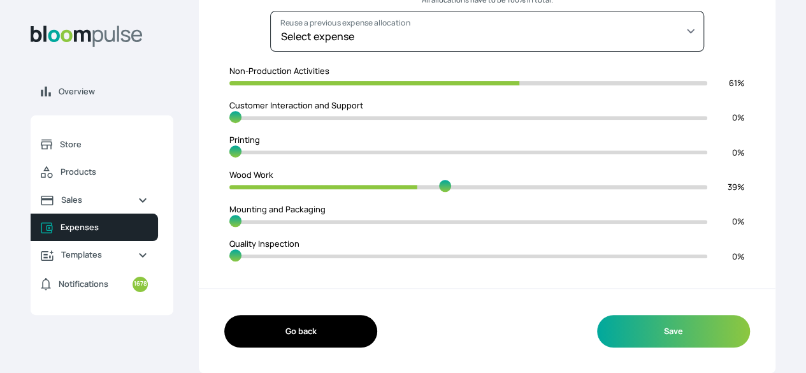
type input "46"
type input "53"
type input "47"
type input "52"
type input "48"
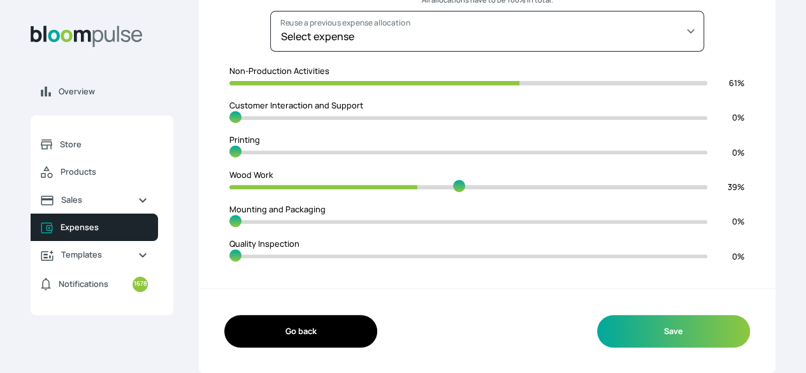
type input "51"
type input "49"
type input "50"
type input "49"
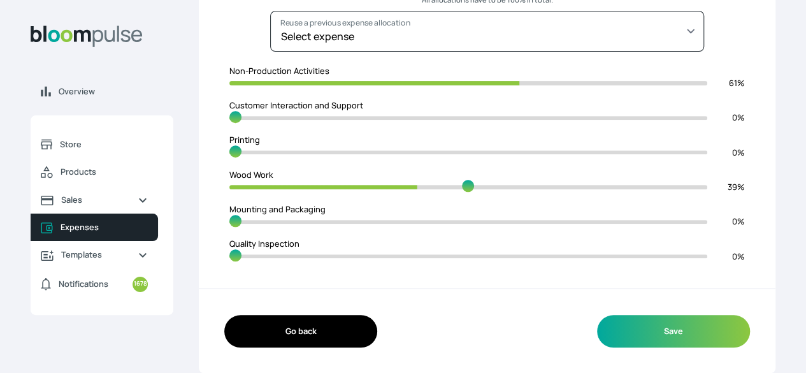
type input "51"
type input "48"
type input "52"
type input "47"
type input "53"
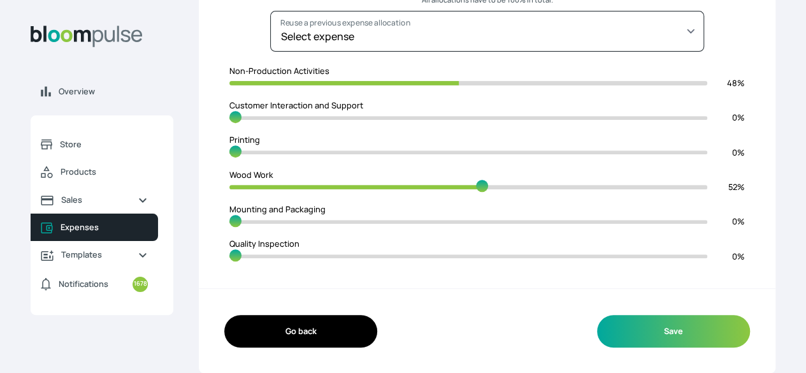
type input "46"
type input "54"
type input "45"
type input "55"
type input "44"
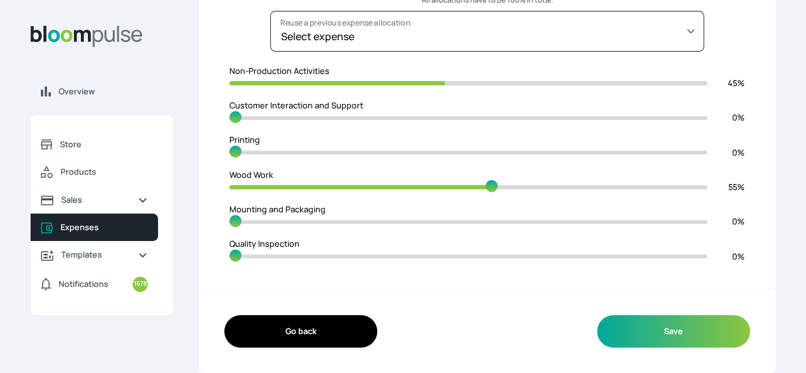
type input "56"
type input "42"
type input "58"
type input "38"
type input "62"
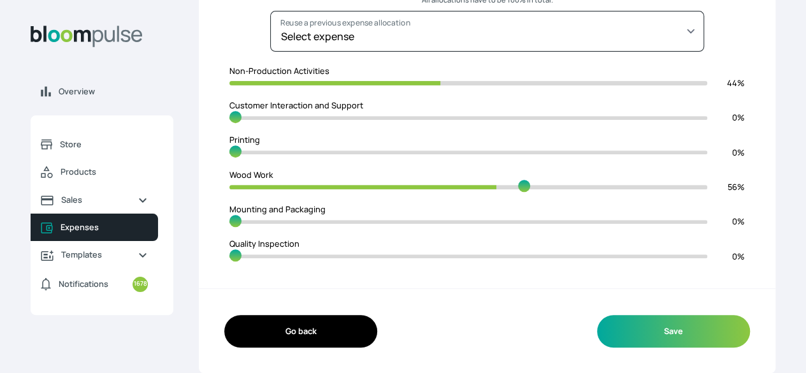
type input "37"
type input "63"
type input "36"
type input "64"
type input "35"
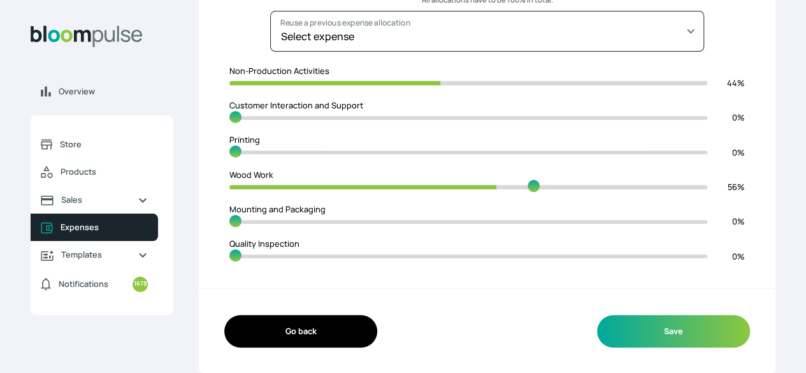
type input "65"
type input "34"
type input "66"
type input "33"
type input "67"
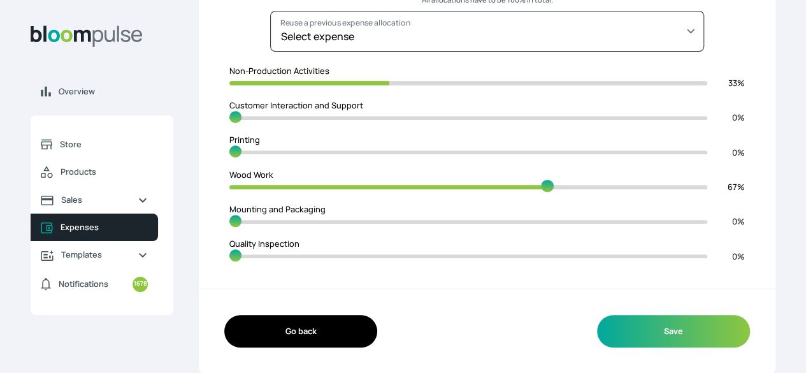
type input "32"
type input "68"
type input "31"
type input "69"
type input "30"
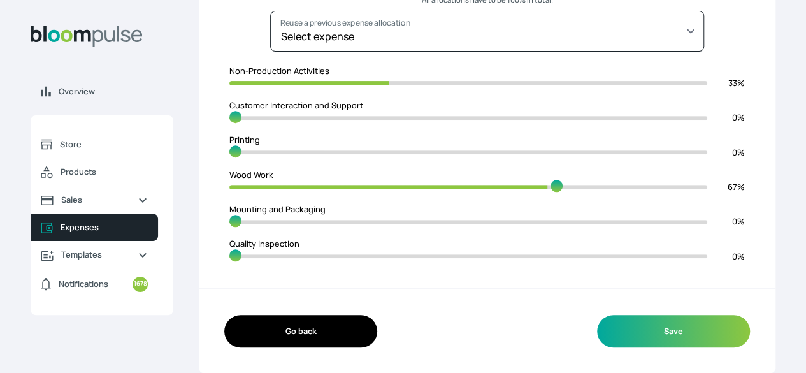
type input "70"
type input "29"
type input "71"
type input "28"
type input "72"
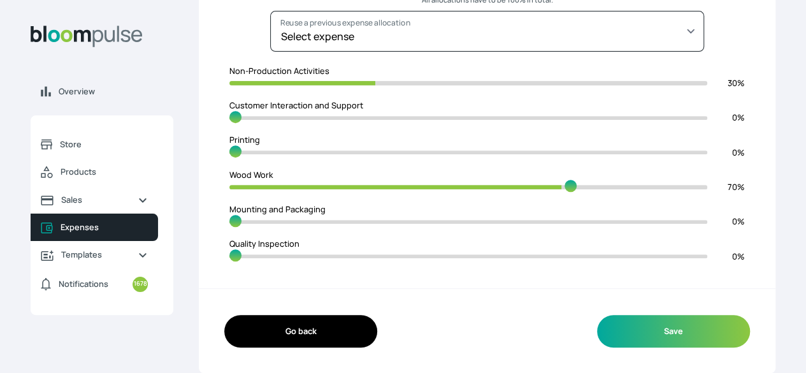
type input "27"
type input "73"
type input "25"
type input "75"
type input "24"
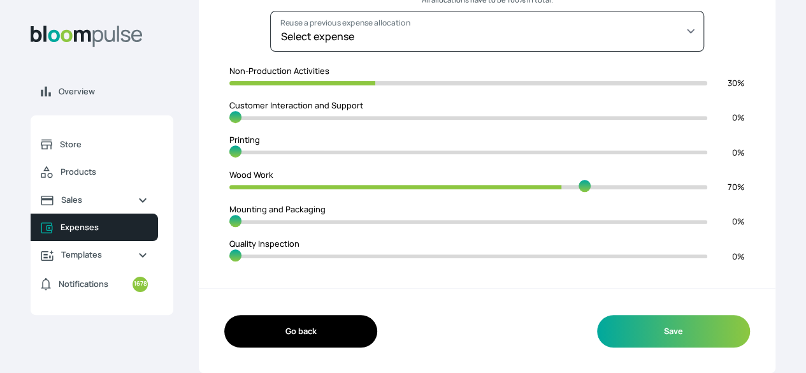
type input "76"
type input "23"
type input "77"
type input "22"
type input "78"
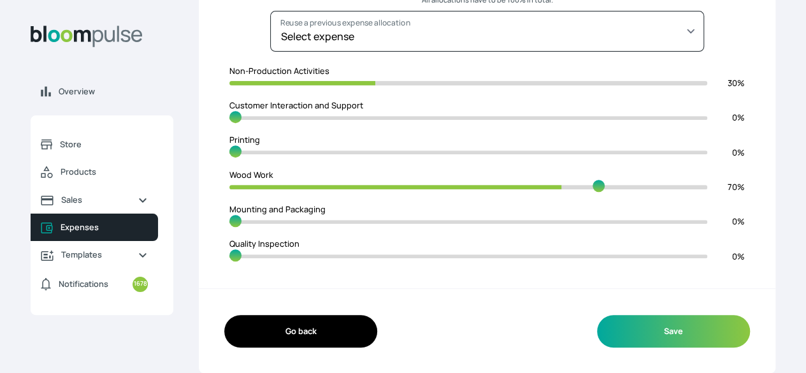
type input "21"
type input "79"
type input "19"
type input "81"
type input "16"
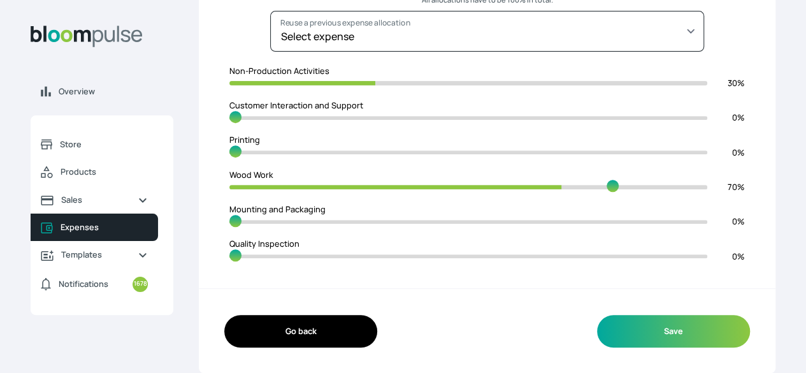
type input "84"
type input "14"
type input "86"
type input "12"
type input "88"
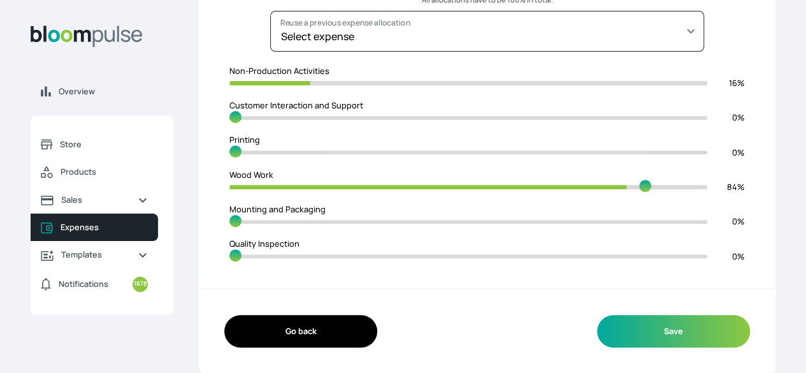
type input "10"
type input "90"
type input "9"
type input "91"
type input "8"
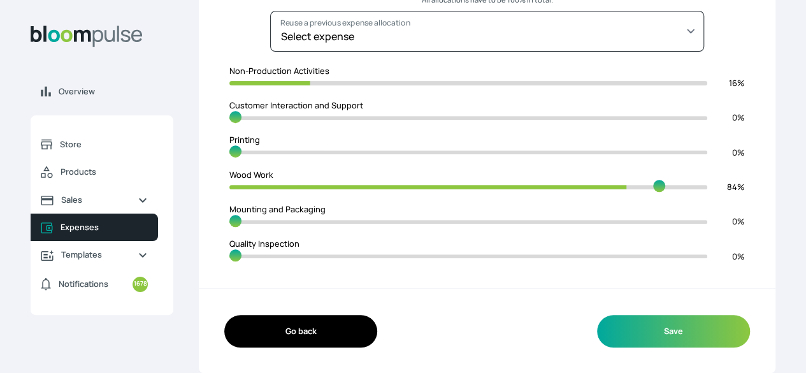
type input "92"
type input "6"
type input "94"
type input "5"
type input "95"
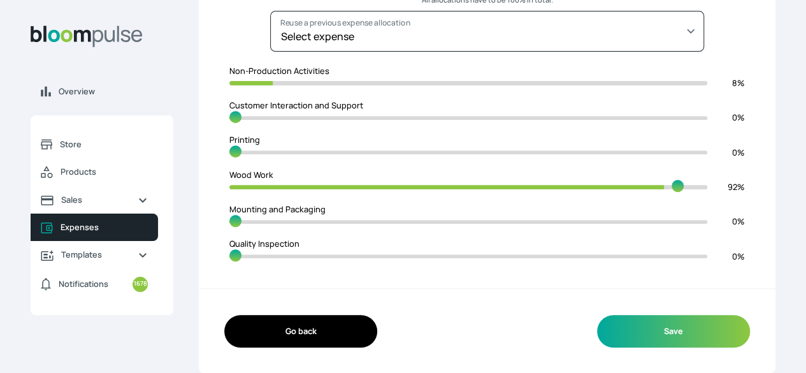
type input "4"
type input "96"
type input "3"
type input "97"
type input "2"
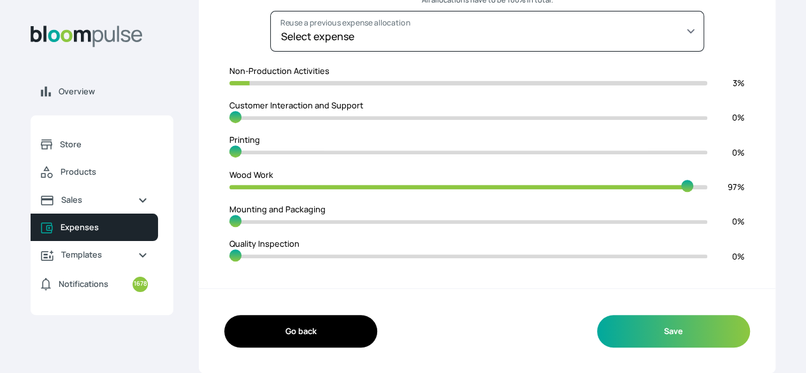
type input "98"
type input "1"
type input "99"
type input "0"
drag, startPoint x: 328, startPoint y: 196, endPoint x: 613, endPoint y: 296, distance: 302.5
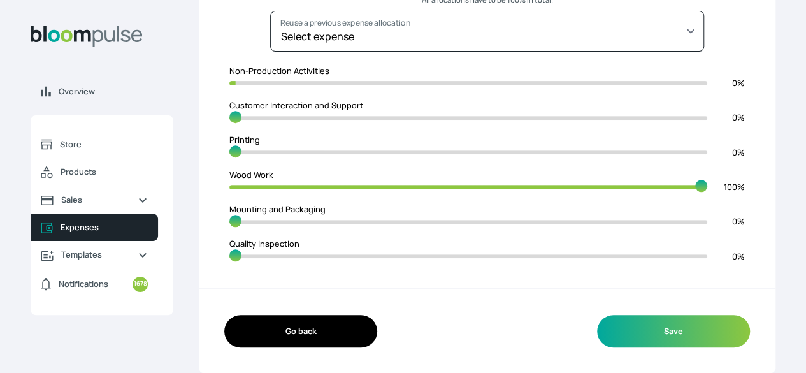
type input "100"
click at [613, 193] on input "range" at bounding box center [468, 187] width 478 height 12
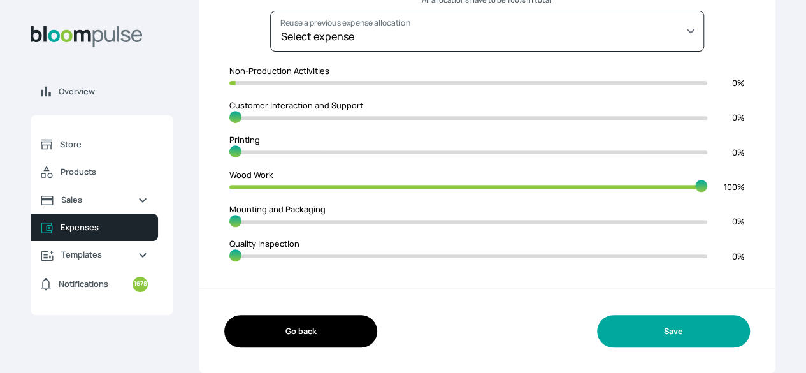
click at [597, 343] on button "Save" at bounding box center [673, 331] width 153 height 32
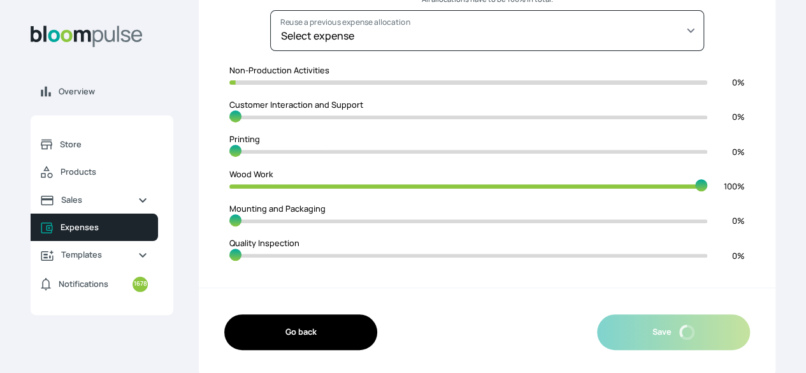
scroll to position [0, 0]
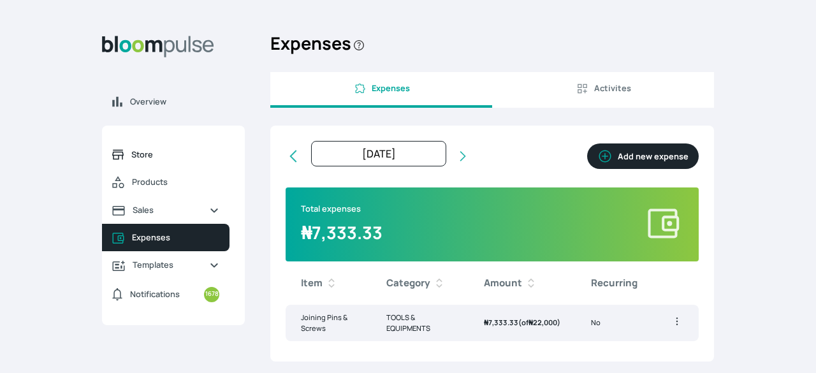
click at [166, 164] on link "Store" at bounding box center [165, 154] width 127 height 27
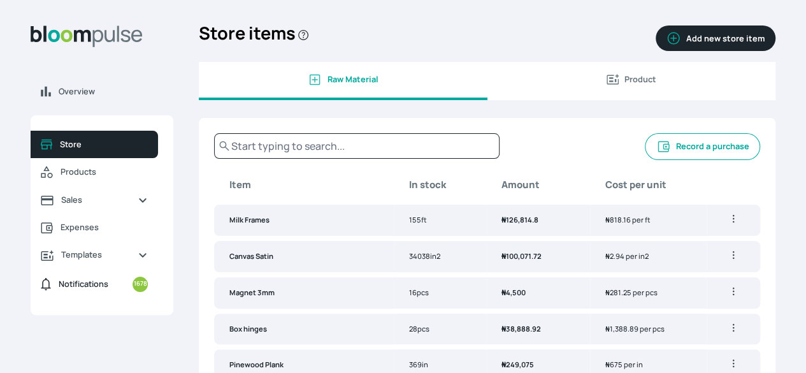
click at [158, 299] on link "Notifications 1678" at bounding box center [94, 284] width 127 height 31
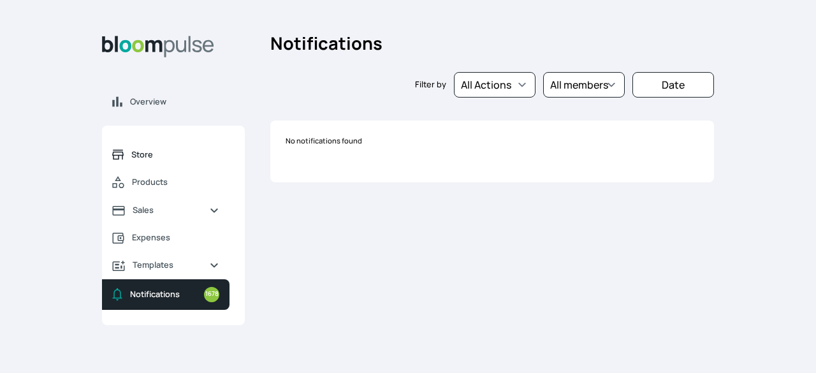
click at [144, 159] on span "Store" at bounding box center [175, 154] width 88 height 12
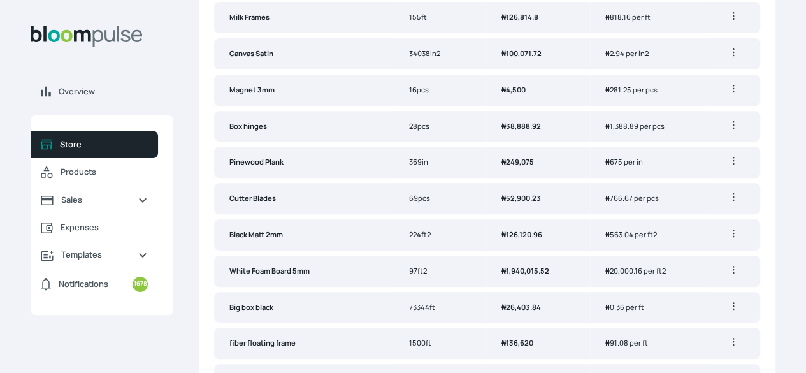
scroll to position [204, 0]
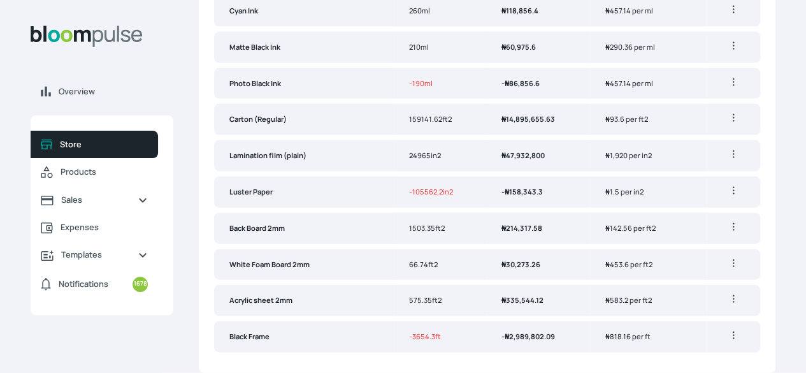
scroll to position [1380, 0]
click at [148, 292] on span "Notifications 1678" at bounding box center [103, 284] width 89 height 15
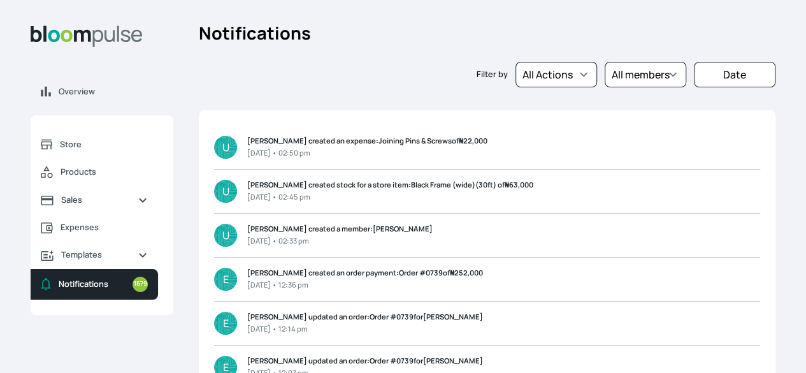
click at [148, 292] on span "Notifications 1679" at bounding box center [103, 284] width 89 height 15
click at [127, 261] on span "Templates" at bounding box center [94, 255] width 66 height 12
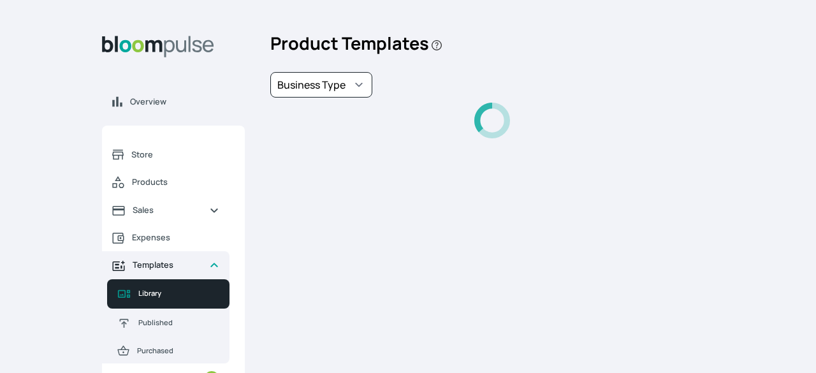
select select "PhotoPrints"
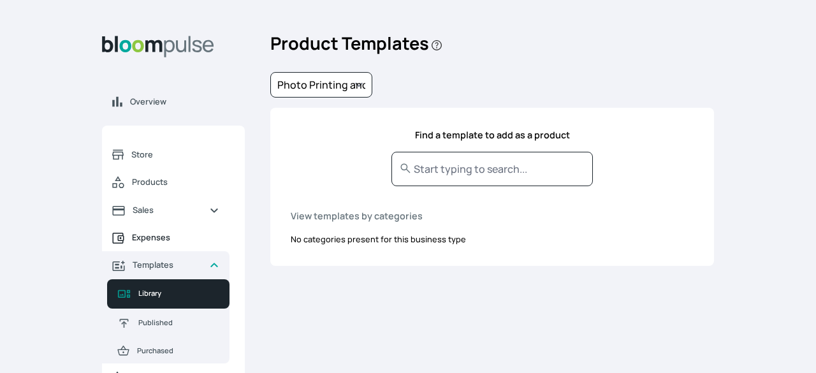
click at [167, 238] on span "Expenses" at bounding box center [175, 237] width 87 height 12
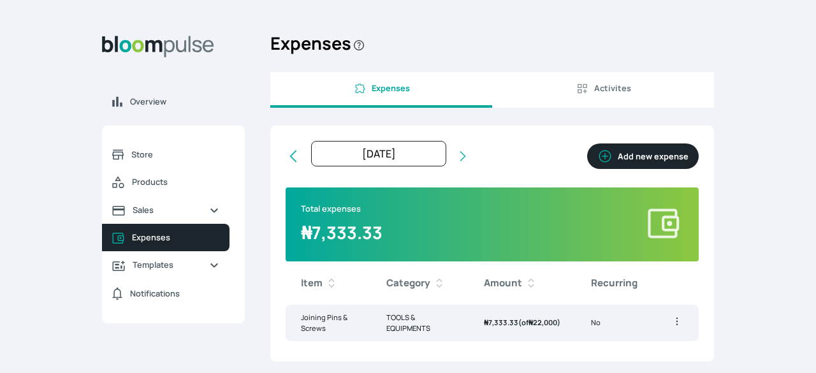
click at [293, 159] on icon at bounding box center [292, 156] width 7 height 12
type input "[DATE]"
click at [293, 159] on icon at bounding box center [292, 156] width 7 height 12
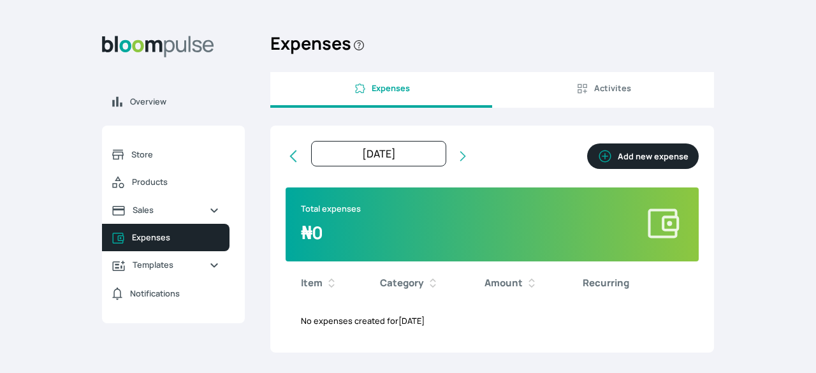
click at [463, 157] on icon at bounding box center [462, 156] width 13 height 13
type input "[DATE]"
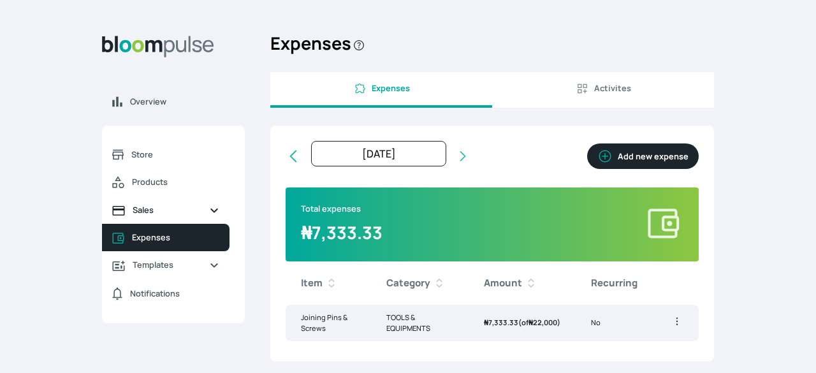
click at [214, 212] on icon "Sidebar" at bounding box center [214, 210] width 10 height 10
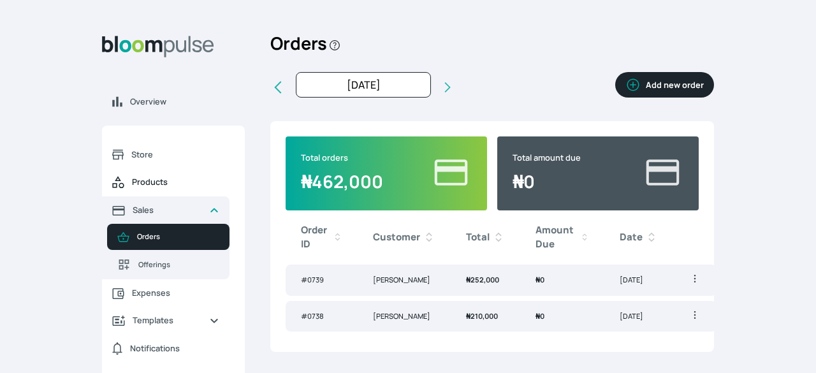
click at [142, 182] on span "Products" at bounding box center [175, 182] width 87 height 12
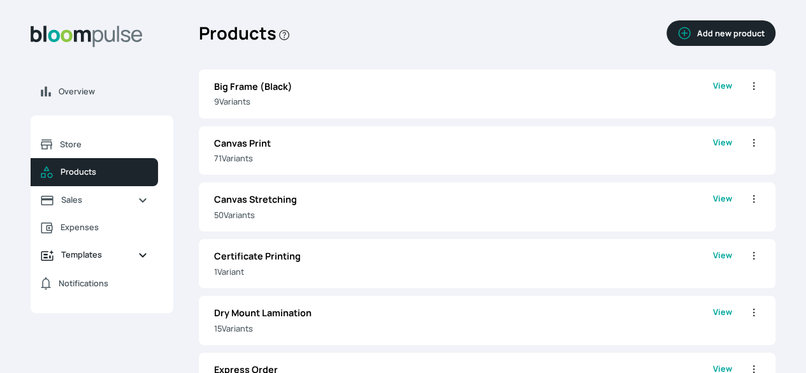
click at [127, 261] on span "Templates" at bounding box center [94, 255] width 66 height 12
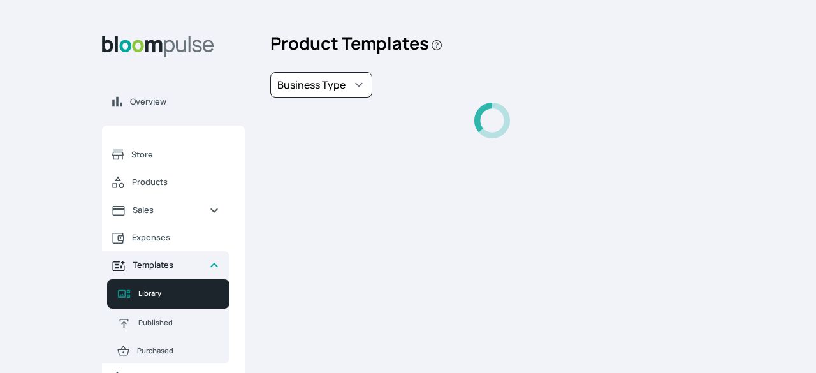
select select "PhotoPrints"
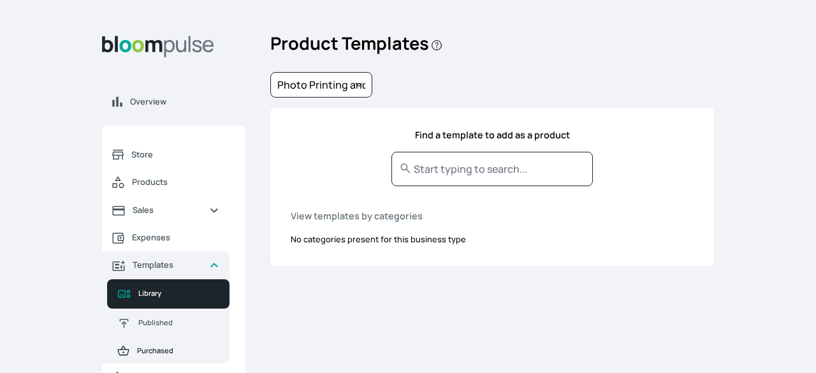
click at [167, 349] on span "Purchased" at bounding box center [178, 350] width 82 height 11
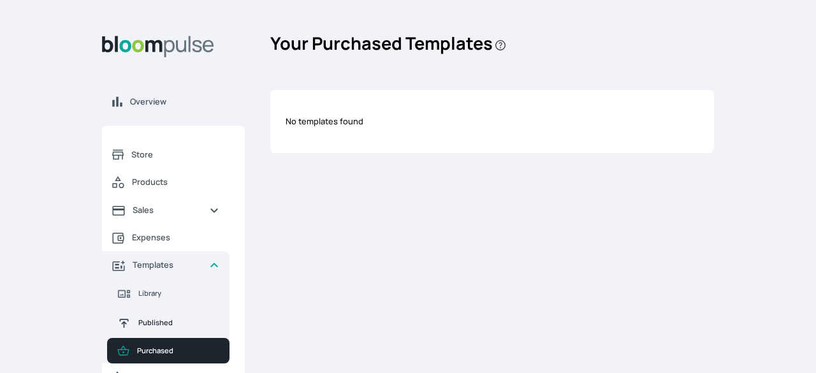
click at [172, 319] on span "Published" at bounding box center [178, 322] width 81 height 11
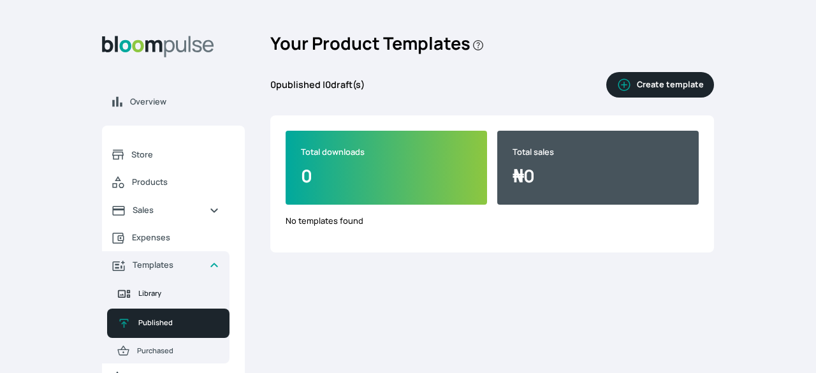
click at [177, 297] on span "Library" at bounding box center [178, 293] width 81 height 11
select select "PhotoPrints"
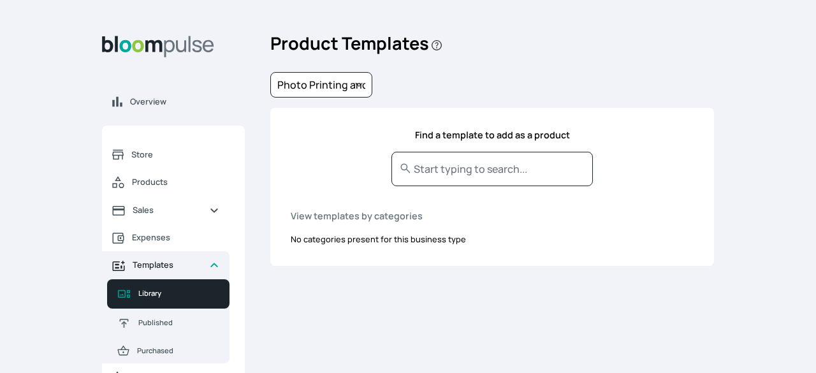
click at [178, 261] on span "Templates" at bounding box center [166, 265] width 66 height 12
select select "PhotoPrints"
click at [178, 261] on span "Templates" at bounding box center [166, 265] width 66 height 12
select select "PhotoPrints"
click at [220, 266] on link "Templates" at bounding box center [165, 264] width 127 height 27
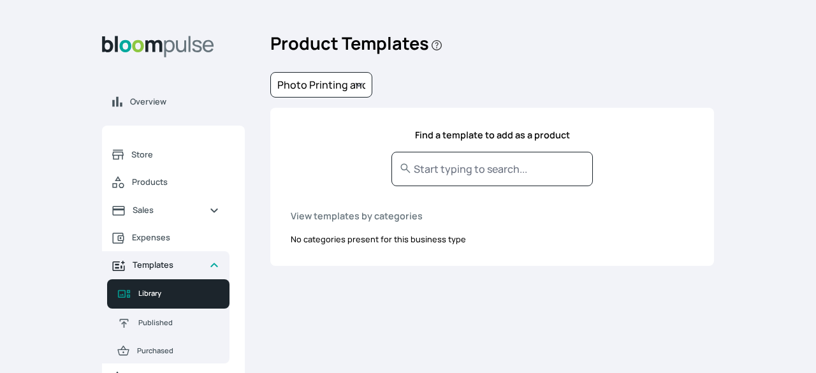
select select "PhotoPrints"
click at [190, 160] on span "Store" at bounding box center [175, 154] width 88 height 12
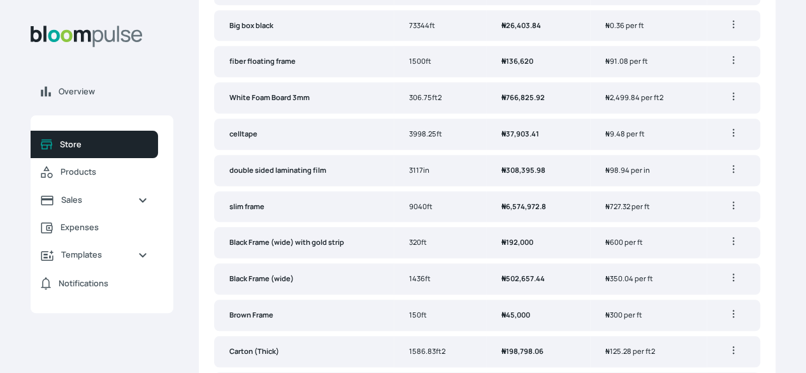
scroll to position [510, 0]
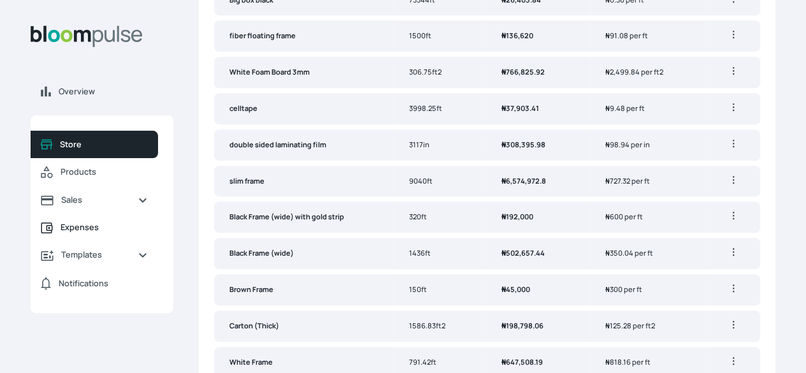
click at [143, 233] on span "Expenses" at bounding box center [104, 227] width 87 height 12
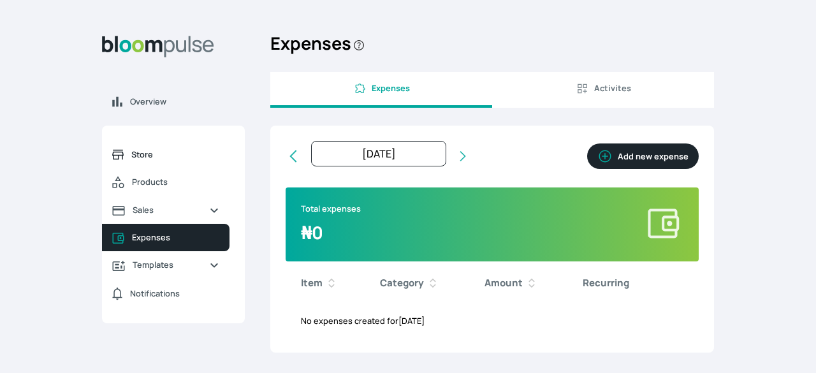
click at [171, 151] on span "Store" at bounding box center [175, 154] width 88 height 12
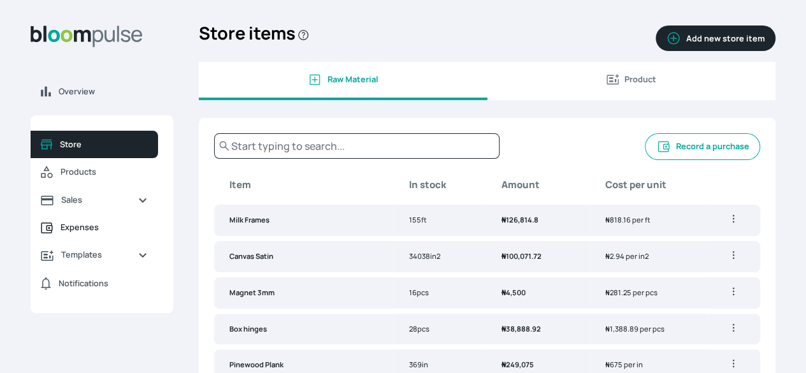
click at [148, 233] on span "Expenses" at bounding box center [104, 227] width 87 height 12
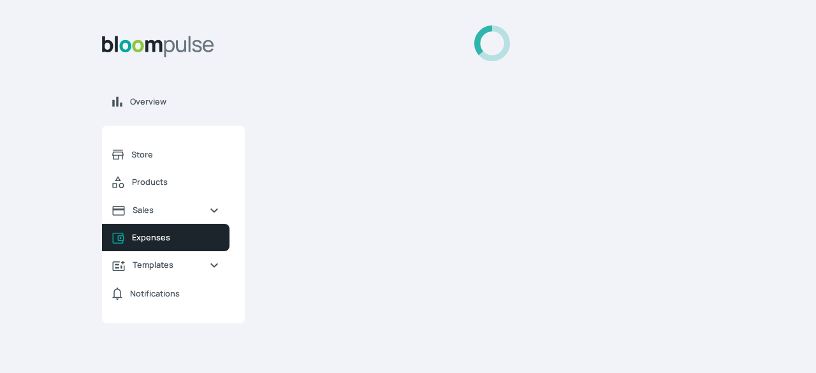
click at [621, 48] on div at bounding box center [491, 43] width 443 height 36
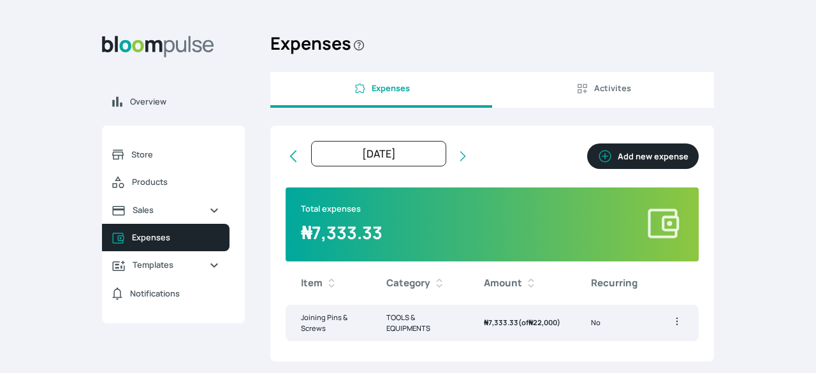
click at [643, 152] on button "Add new expense" at bounding box center [643, 155] width 112 height 25
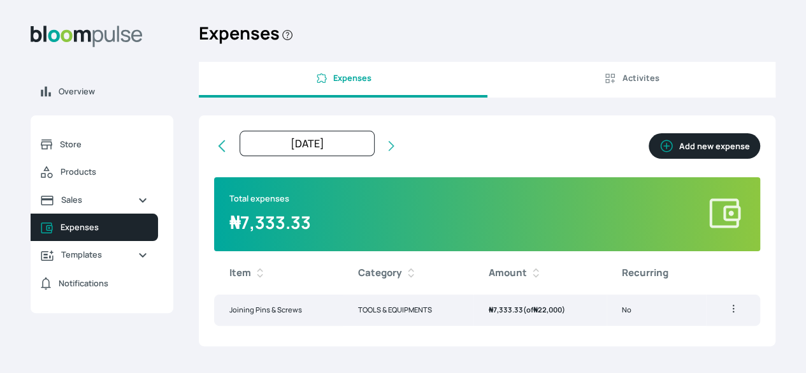
select select "[DATE]T00:00:00Z"
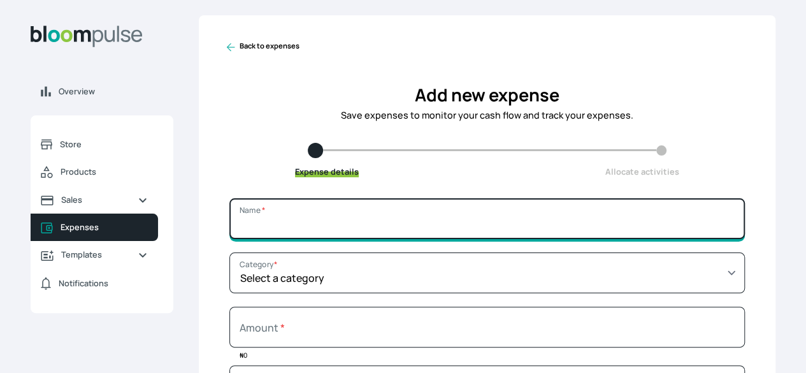
click at [440, 228] on input "Name *" at bounding box center [486, 218] width 515 height 41
type input "Water Dispenser"
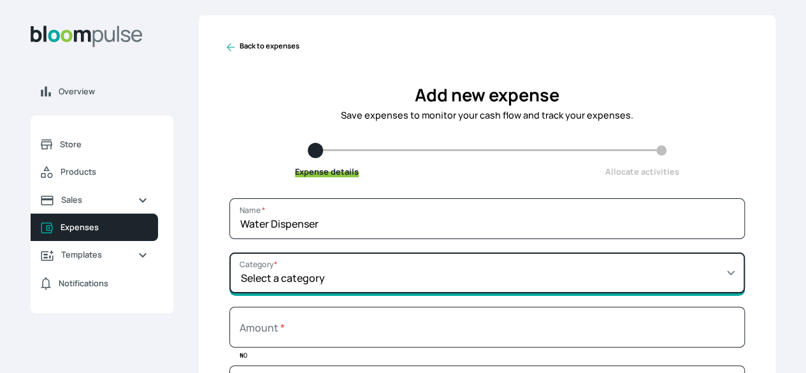
click at [437, 293] on select "Select a category SALARY RENT MARKETING TOOLS & EQUIPMENTS UTILITY BILLS OTHER" at bounding box center [486, 272] width 515 height 41
select select "UTILITY BILLS"
click at [321, 262] on select "Select a category SALARY RENT MARKETING TOOLS & EQUIPMENTS UTILITY BILLS OTHER" at bounding box center [486, 272] width 515 height 41
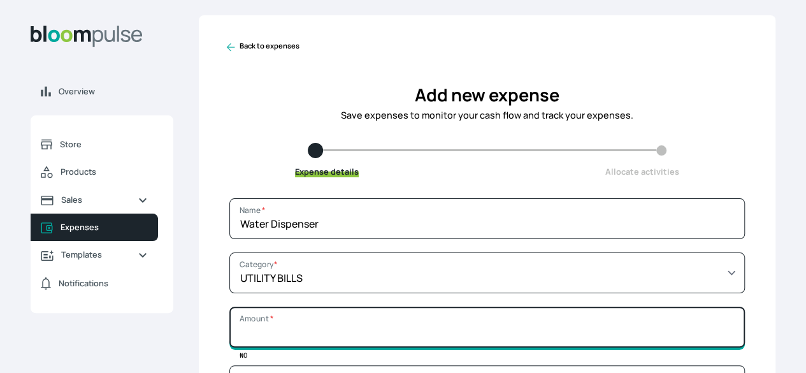
click at [410, 341] on input "Amount *" at bounding box center [486, 326] width 515 height 41
type input "15000"
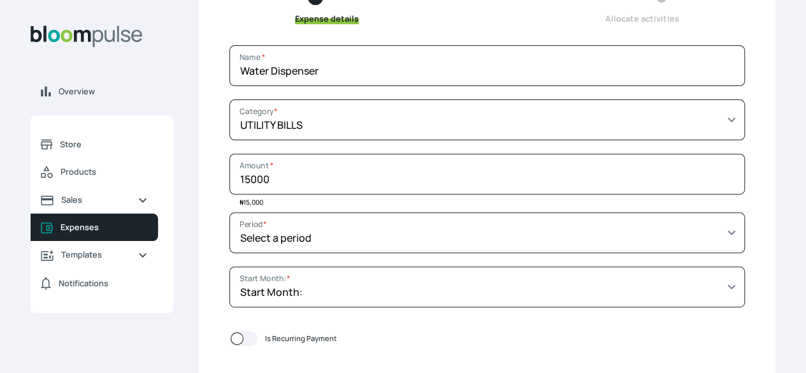
scroll to position [178, 0]
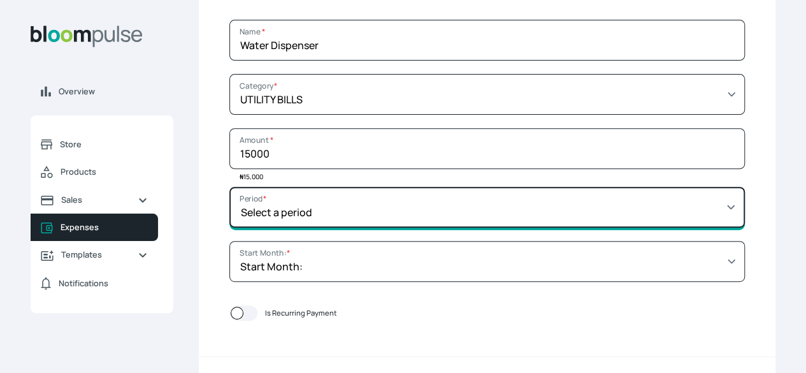
click at [619, 227] on select "Select a period 1 month 3 months 6 months 9 months 1 year 2 years 3 years 4 yea…" at bounding box center [486, 207] width 515 height 41
click at [321, 196] on select "Select a period 1 month 3 months 6 months 9 months 1 year 2 years 3 years 4 yea…" at bounding box center [486, 207] width 515 height 41
click at [633, 222] on select "Select a period 1 month 3 months 6 months 9 months 1 year 2 years 3 years 4 yea…" at bounding box center [486, 207] width 515 height 41
select select "SIX_MONTHS"
click at [321, 196] on select "Select a period 1 month 3 months 6 months 9 months 1 year 2 years 3 years 4 yea…" at bounding box center [486, 207] width 515 height 41
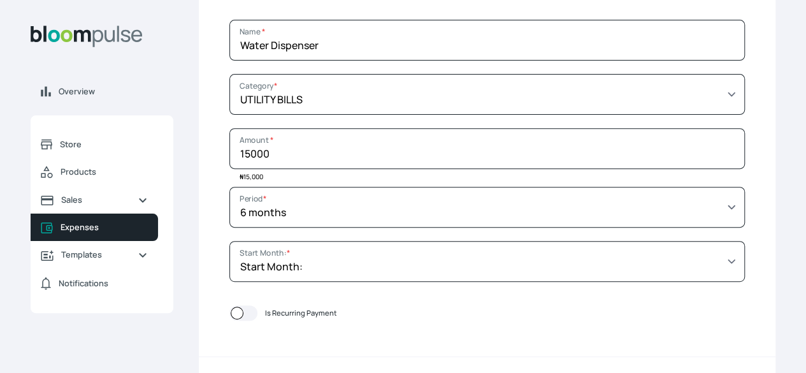
click at [683, 287] on form "Water Dispenser Name * Select a category SALARY RENT MARKETING TOOLS & EQUIPMEN…" at bounding box center [487, 231] width 577 height 422
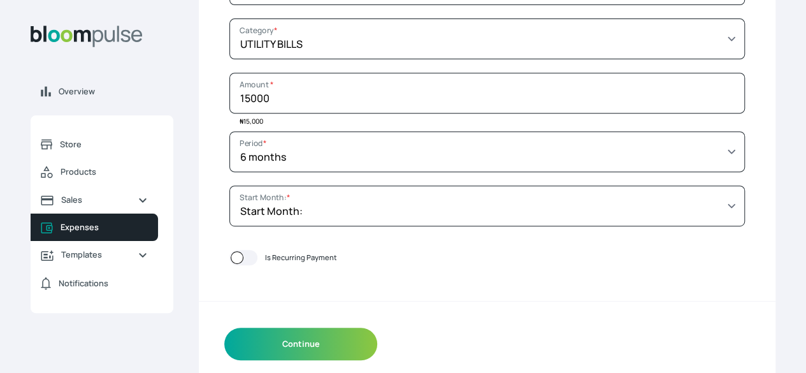
scroll to position [256, 0]
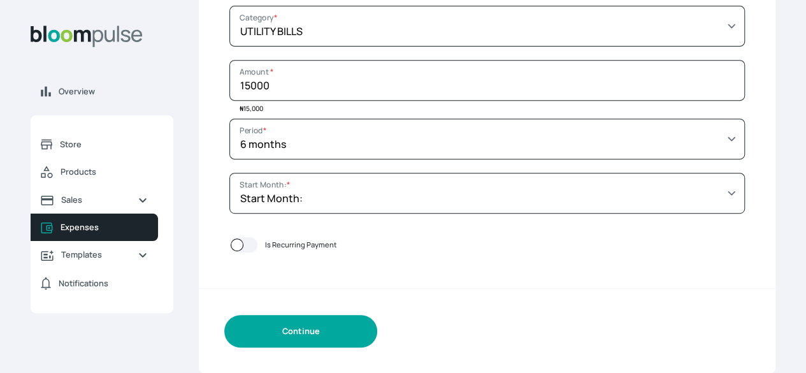
click at [348, 335] on button "Continue" at bounding box center [300, 331] width 153 height 32
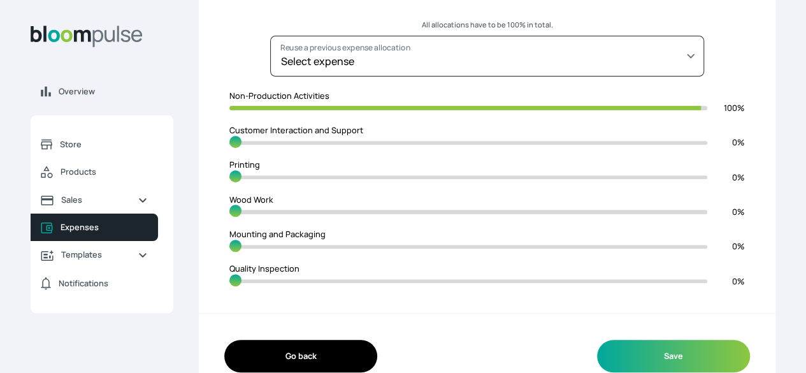
scroll to position [213, 0]
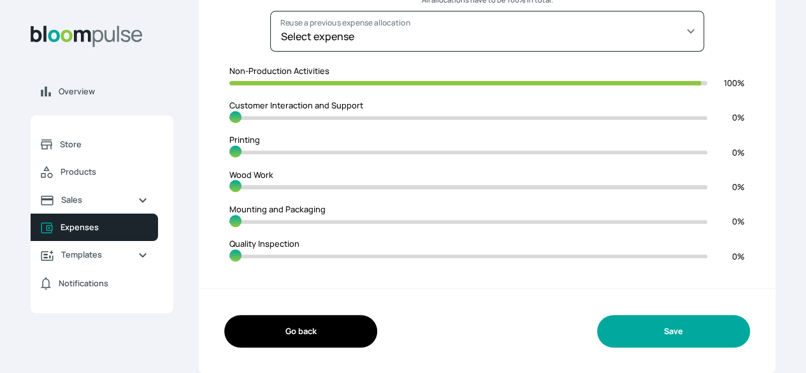
click at [616, 338] on button "Save" at bounding box center [673, 331] width 153 height 32
